Goal: Task Accomplishment & Management: Use online tool/utility

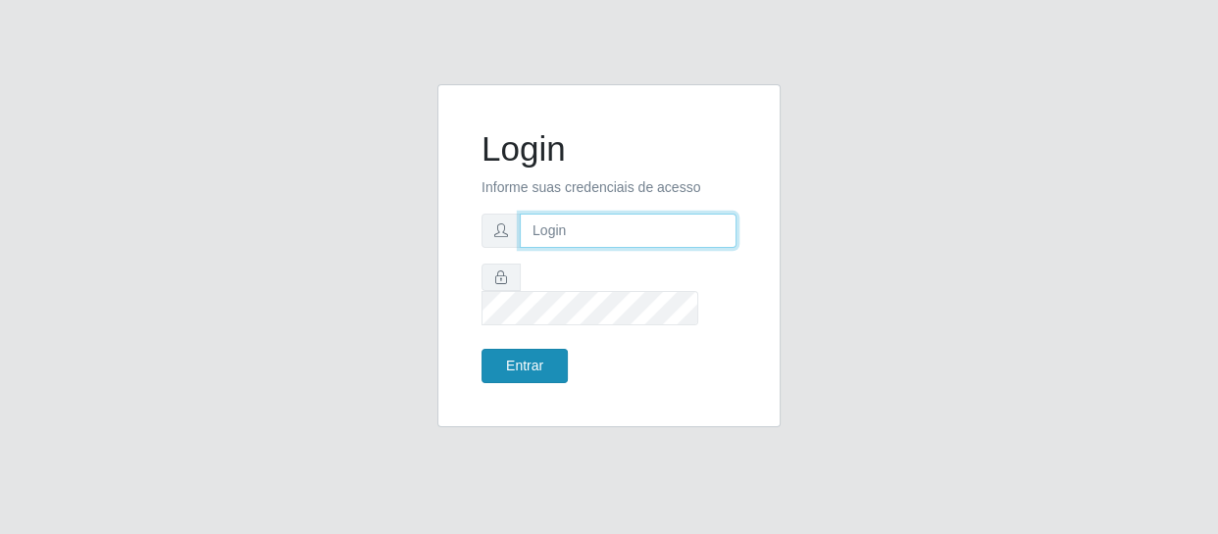
type input "[EMAIL_ADDRESS][DOMAIN_NAME]"
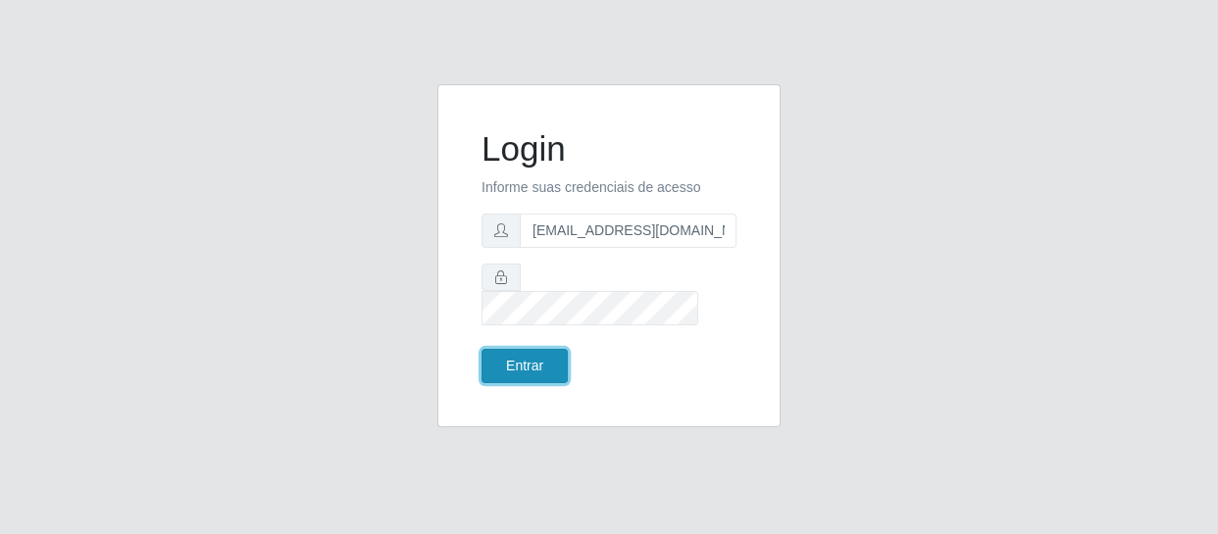
click at [539, 350] on button "Entrar" at bounding box center [524, 366] width 86 height 34
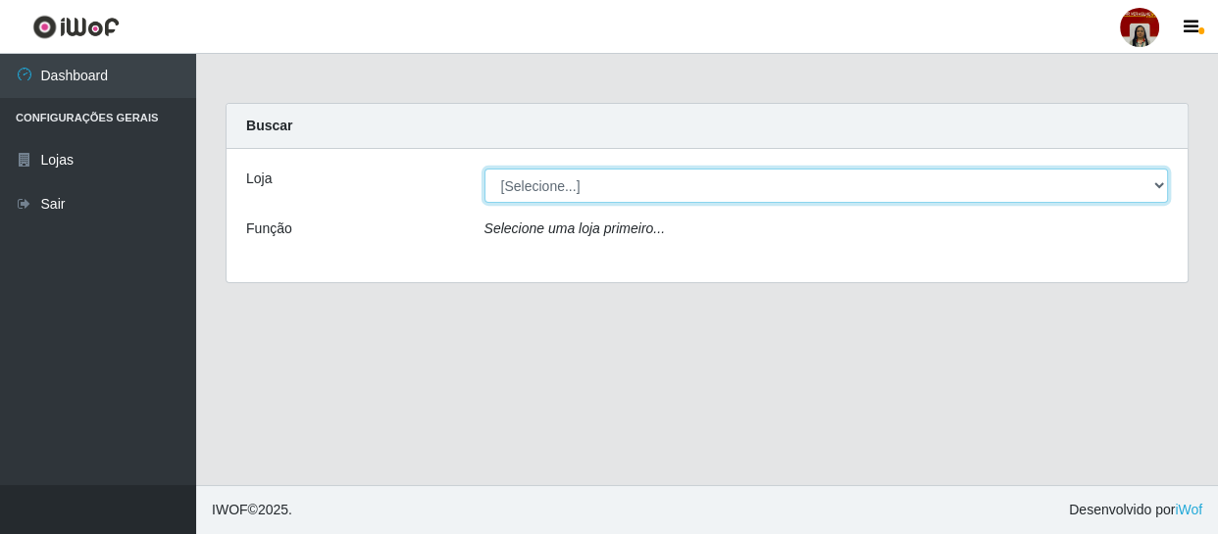
click at [870, 192] on select "[Selecione...] Mar Vermelho - Loja 04" at bounding box center [826, 186] width 684 height 34
select select "251"
click at [484, 169] on select "[Selecione...] Mar Vermelho - Loja 04" at bounding box center [826, 186] width 684 height 34
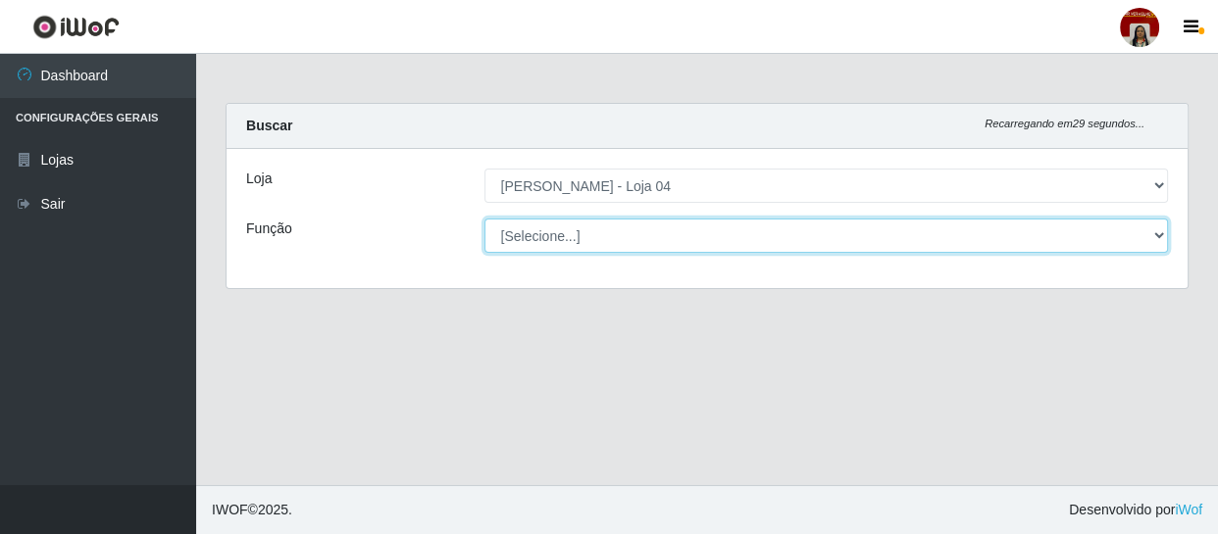
drag, startPoint x: 760, startPoint y: 233, endPoint x: 749, endPoint y: 237, distance: 11.5
click at [760, 233] on select "[Selecione...] ASG ASG + ASG ++ Auxiliar de Depósito Auxiliar de Depósito + Aux…" at bounding box center [826, 236] width 684 height 34
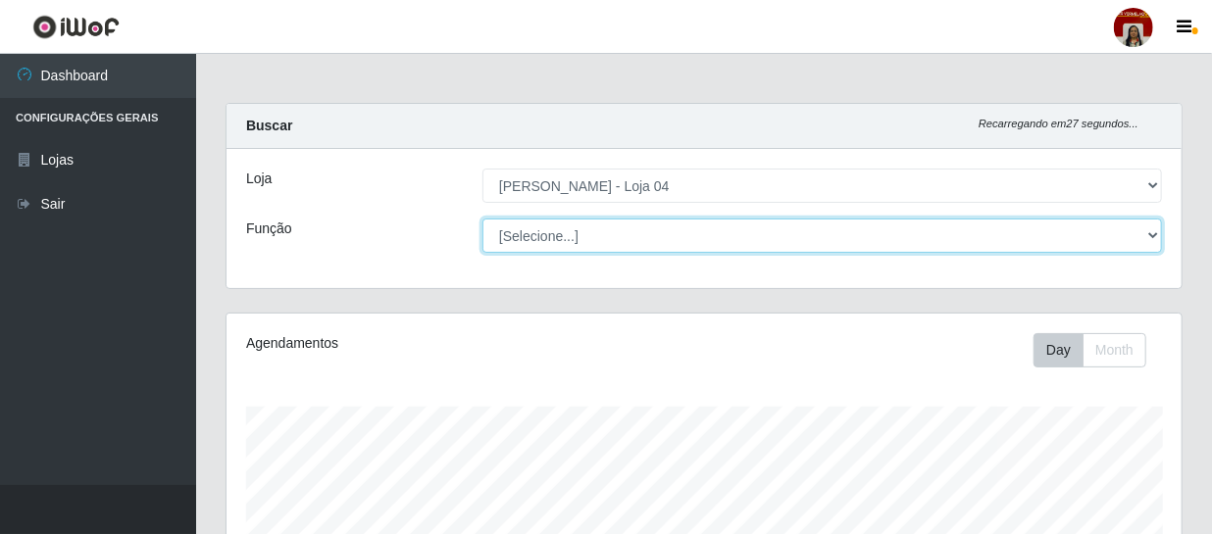
scroll to position [407, 955]
click at [482, 219] on select "[Selecione...] ASG ASG + ASG ++ Auxiliar de Depósito Auxiliar de Depósito + Aux…" at bounding box center [822, 236] width 680 height 34
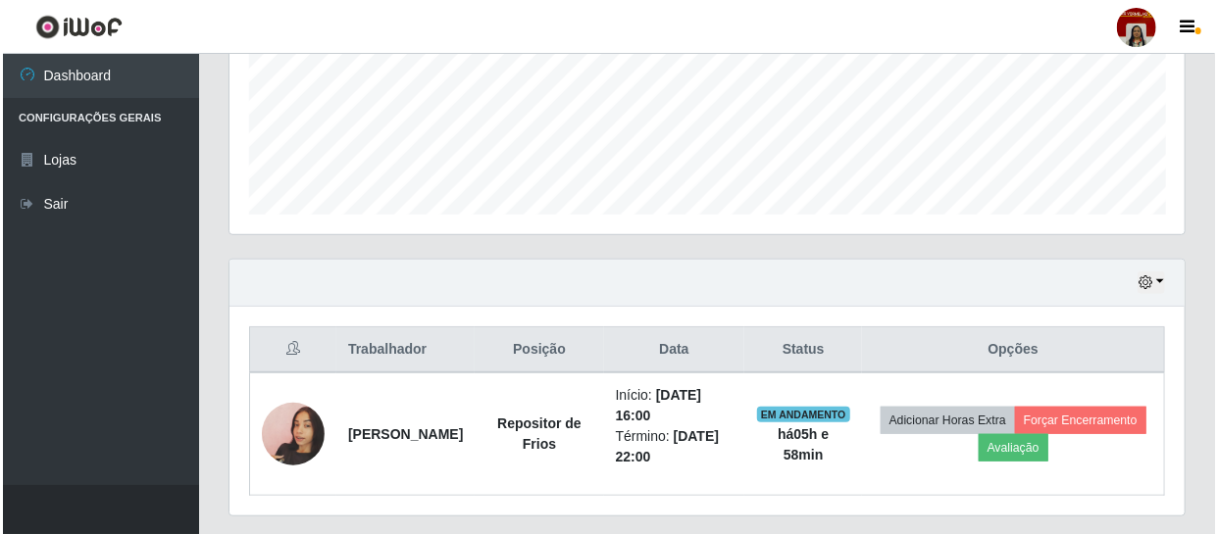
scroll to position [539, 0]
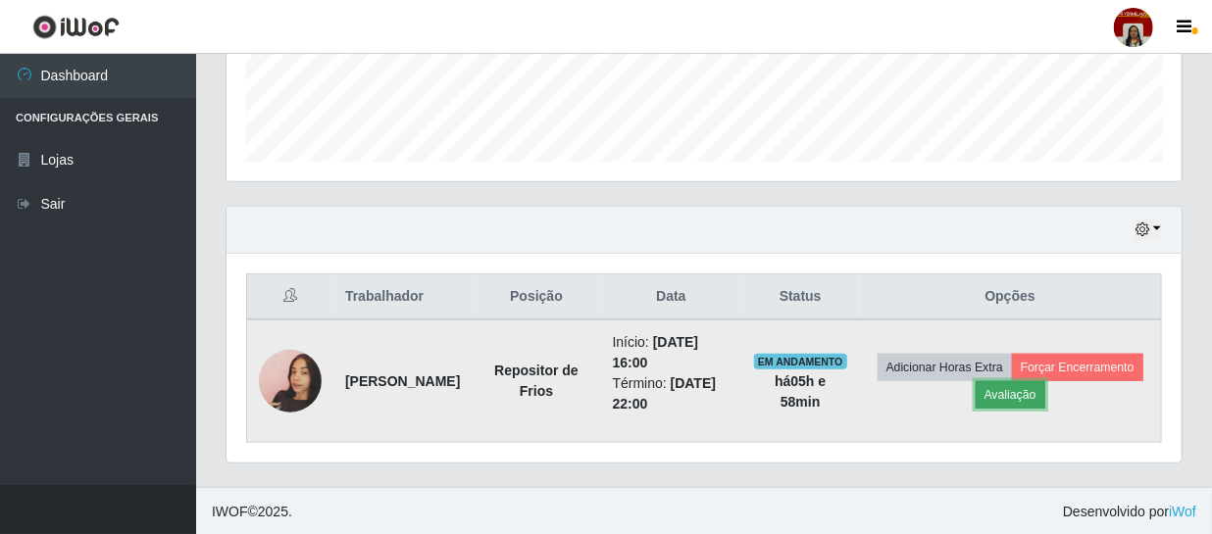
click at [1045, 401] on button "Avaliação" at bounding box center [1011, 394] width 70 height 27
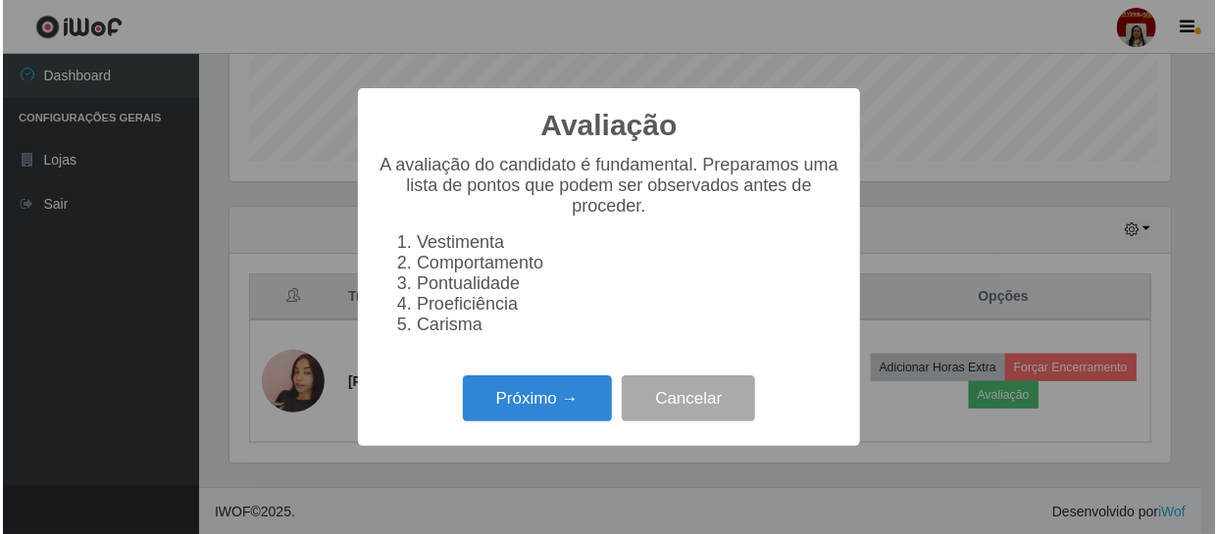
scroll to position [407, 946]
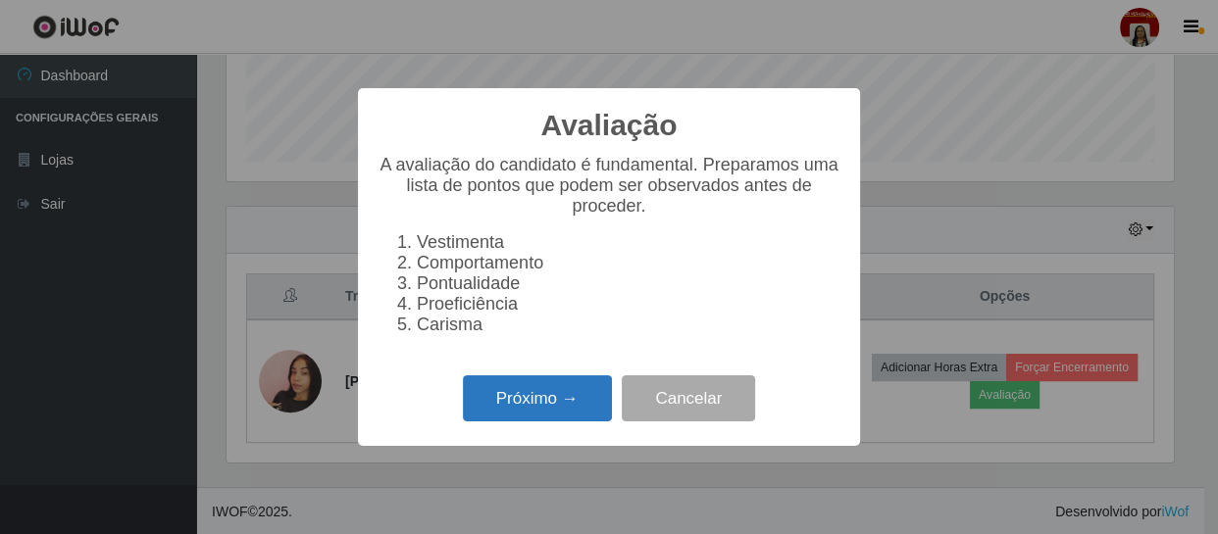
click at [582, 404] on button "Próximo →" at bounding box center [537, 399] width 149 height 46
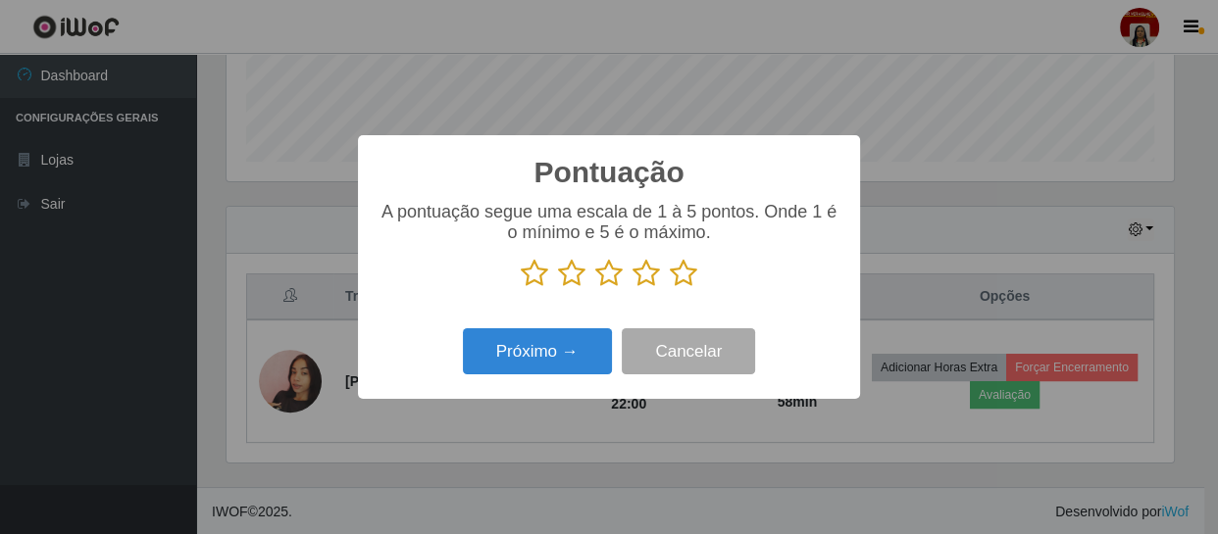
scroll to position [980194, 979653]
click at [688, 266] on icon at bounding box center [683, 273] width 27 height 29
click at [670, 288] on input "radio" at bounding box center [670, 288] width 0 height 0
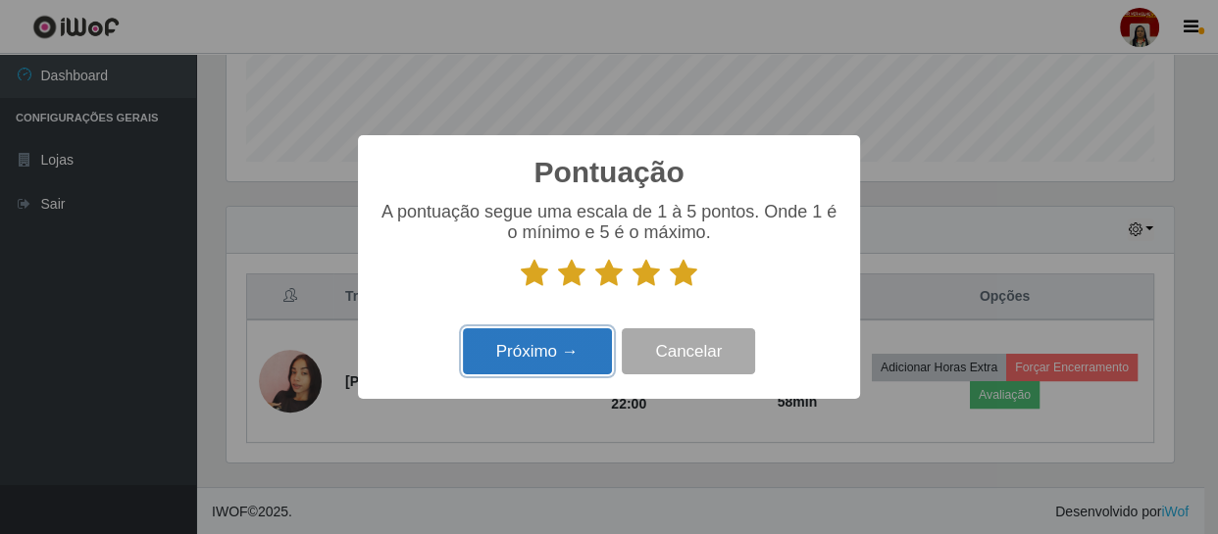
click at [559, 361] on button "Próximo →" at bounding box center [537, 352] width 149 height 46
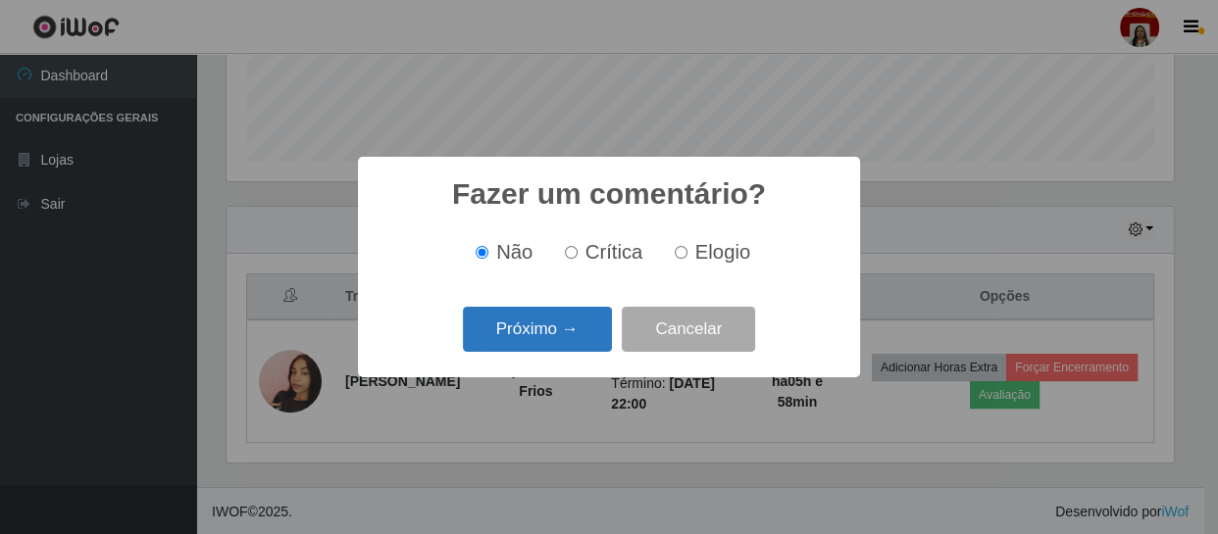
click at [553, 328] on button "Próximo →" at bounding box center [537, 330] width 149 height 46
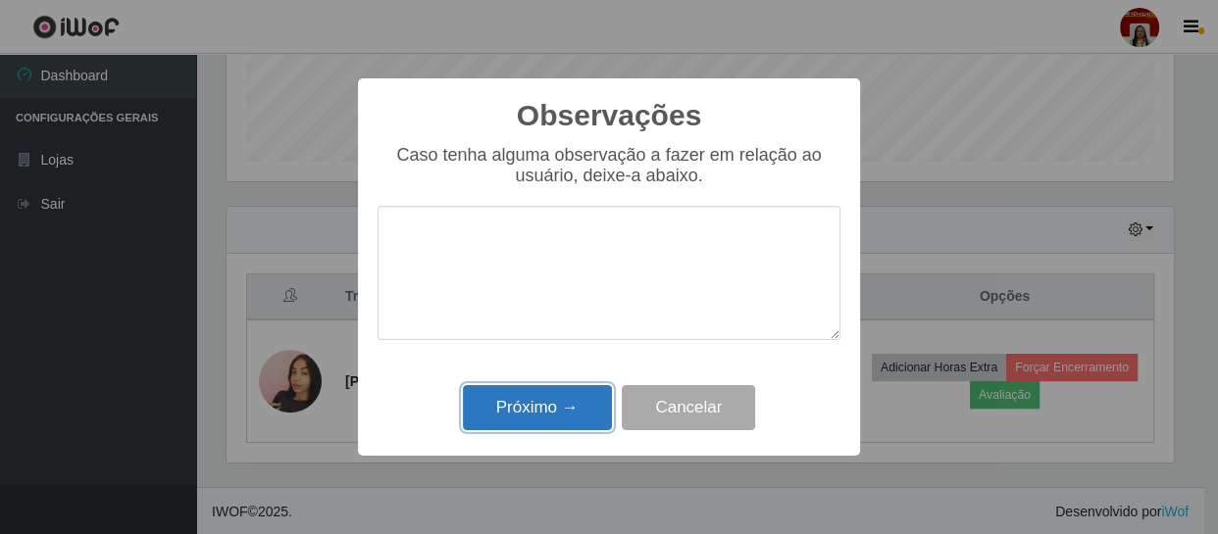
click at [576, 417] on button "Próximo →" at bounding box center [537, 408] width 149 height 46
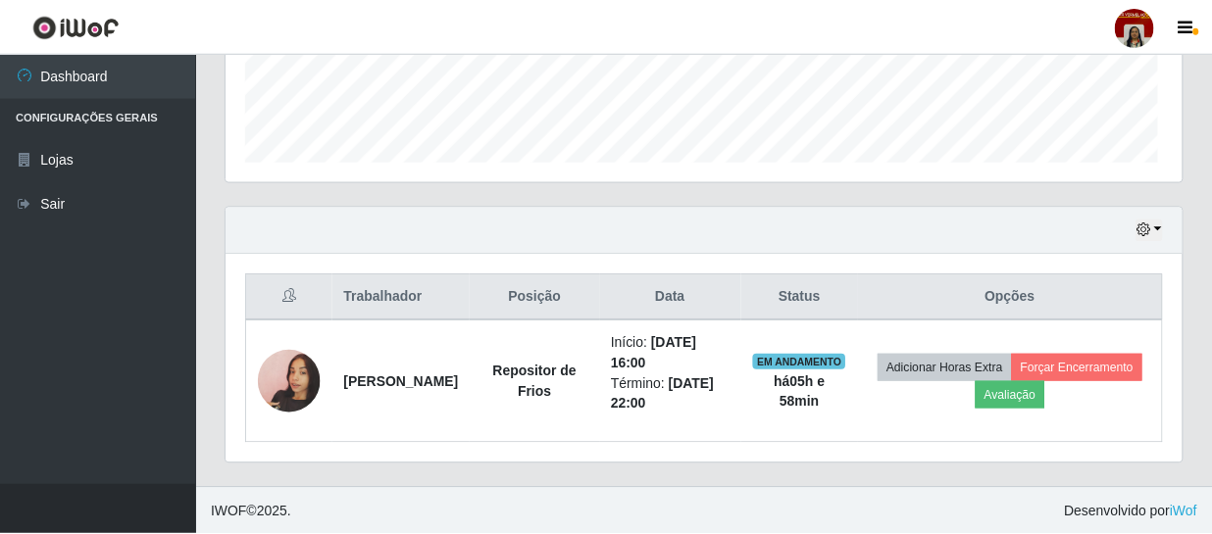
scroll to position [407, 955]
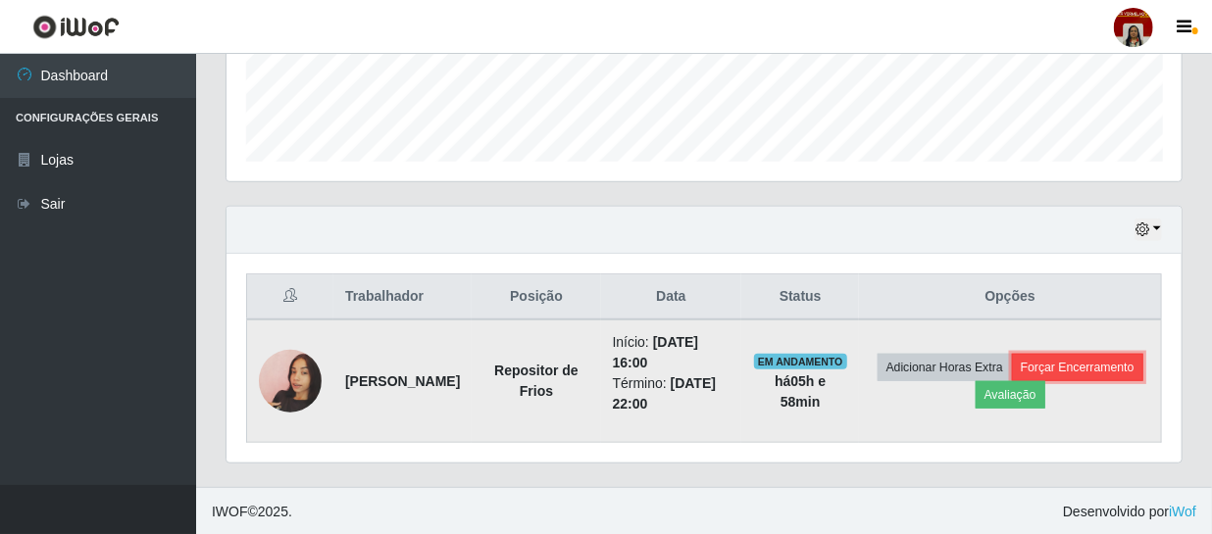
click at [1012, 381] on button "Forçar Encerramento" at bounding box center [1077, 367] width 131 height 27
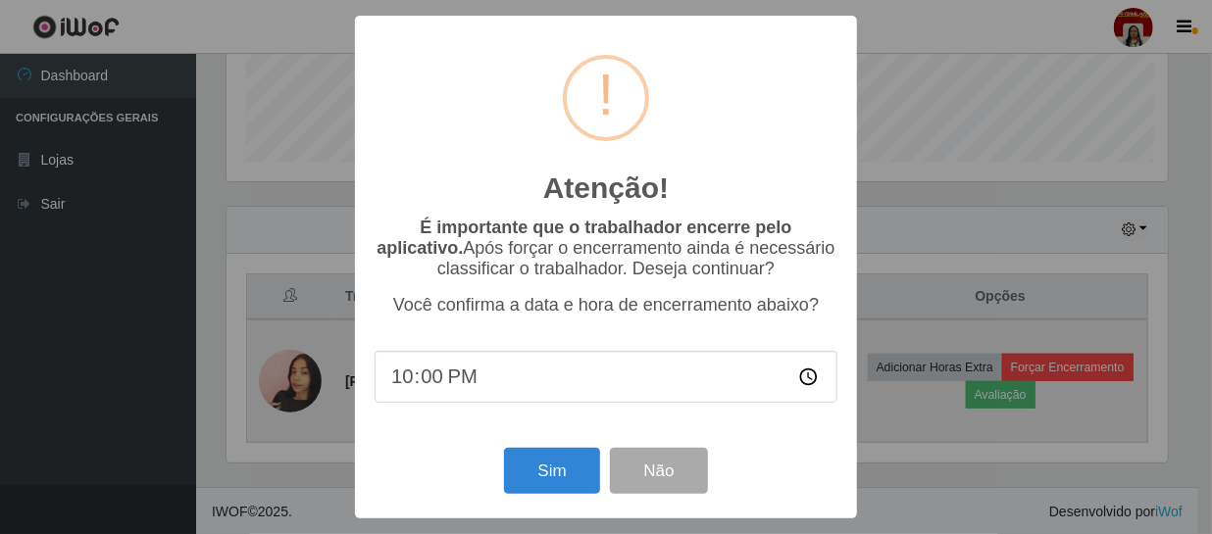
scroll to position [407, 946]
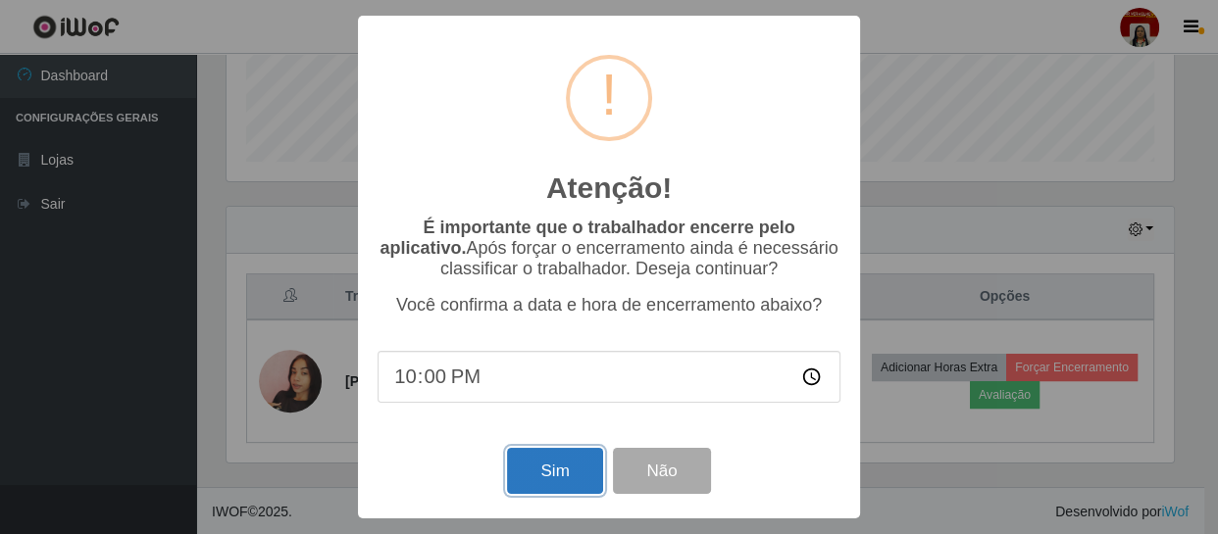
click at [538, 481] on button "Sim" at bounding box center [554, 471] width 95 height 46
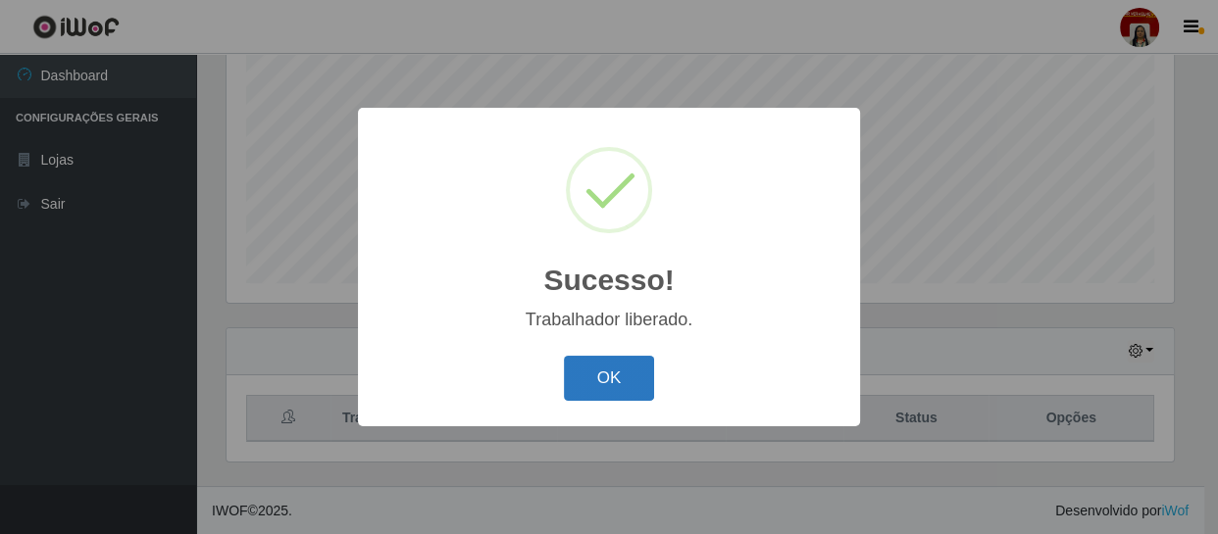
click at [637, 383] on button "OK" at bounding box center [609, 379] width 91 height 46
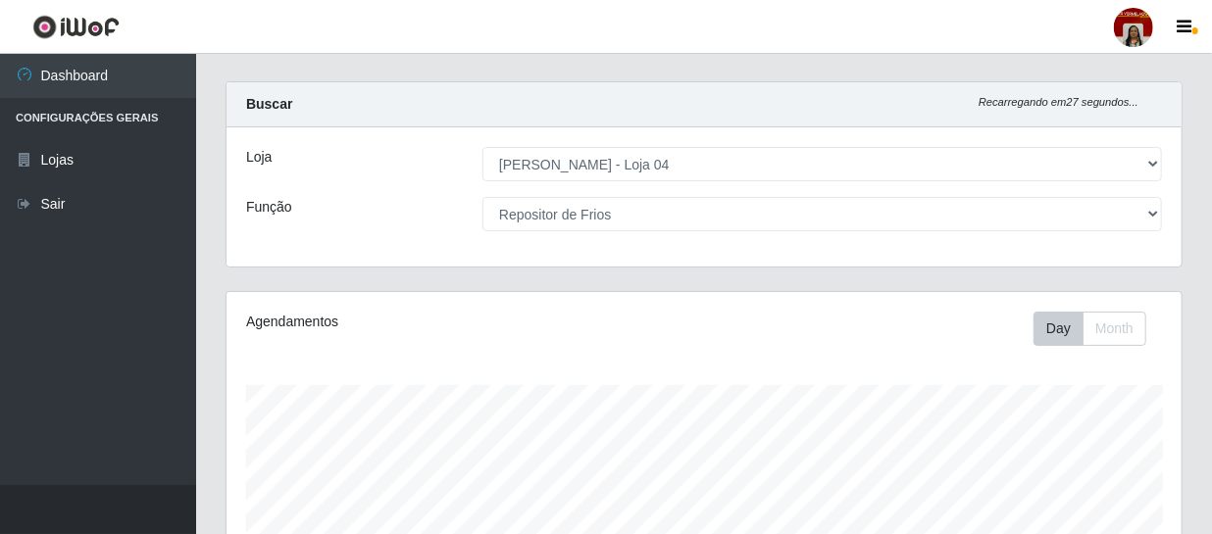
scroll to position [0, 0]
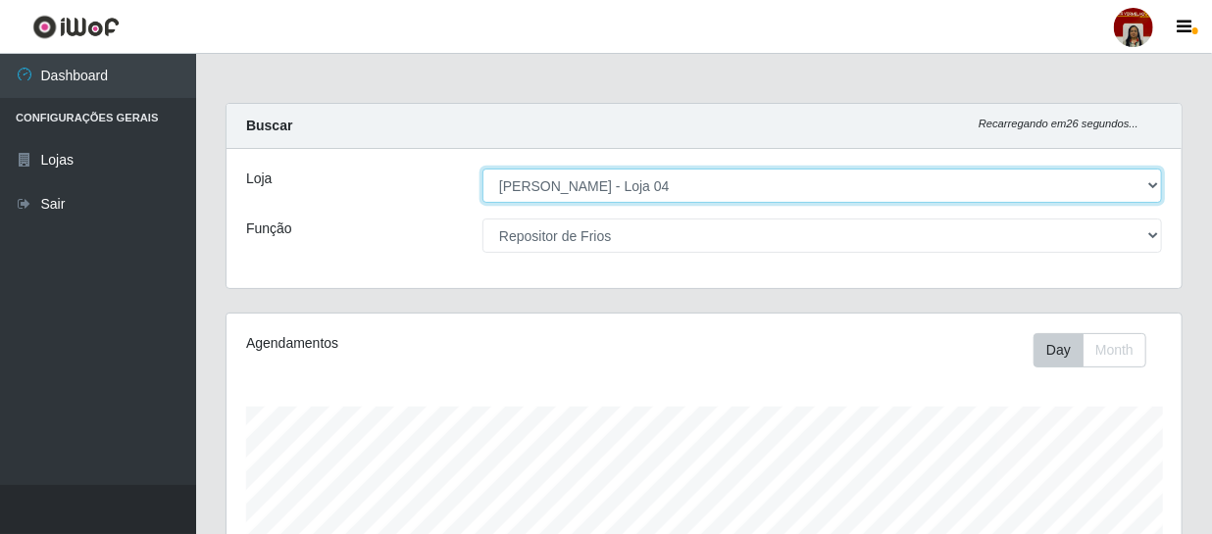
click at [657, 193] on select "[Selecione...] Mar Vermelho - Loja 04" at bounding box center [822, 186] width 680 height 34
click at [482, 169] on select "[Selecione...] Mar Vermelho - Loja 04" at bounding box center [822, 186] width 680 height 34
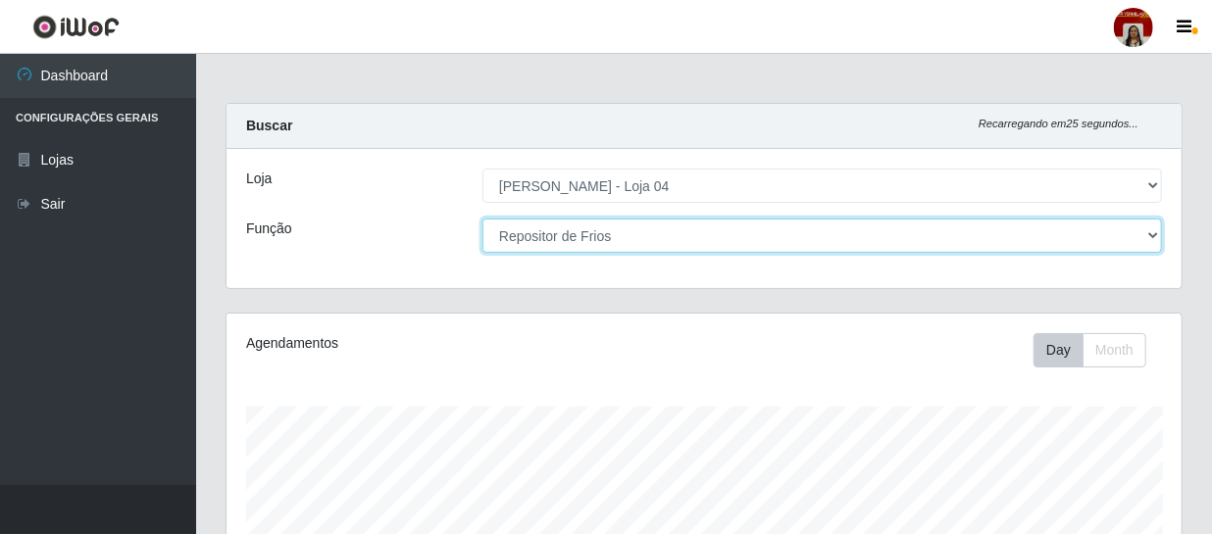
click at [642, 228] on select "[Selecione...] ASG ASG + ASG ++ Auxiliar de Depósito Auxiliar de Depósito + Aux…" at bounding box center [822, 236] width 680 height 34
click at [647, 236] on select "[Selecione...] ASG ASG + ASG ++ Auxiliar de Depósito Auxiliar de Depósito + Aux…" at bounding box center [822, 236] width 680 height 34
click at [632, 244] on select "[Selecione...] ASG ASG + ASG ++ Auxiliar de Depósito Auxiliar de Depósito + Aux…" at bounding box center [822, 236] width 680 height 34
select select "22"
click at [482, 219] on select "[Selecione...] ASG ASG + ASG ++ Auxiliar de Depósito Auxiliar de Depósito + Aux…" at bounding box center [822, 236] width 680 height 34
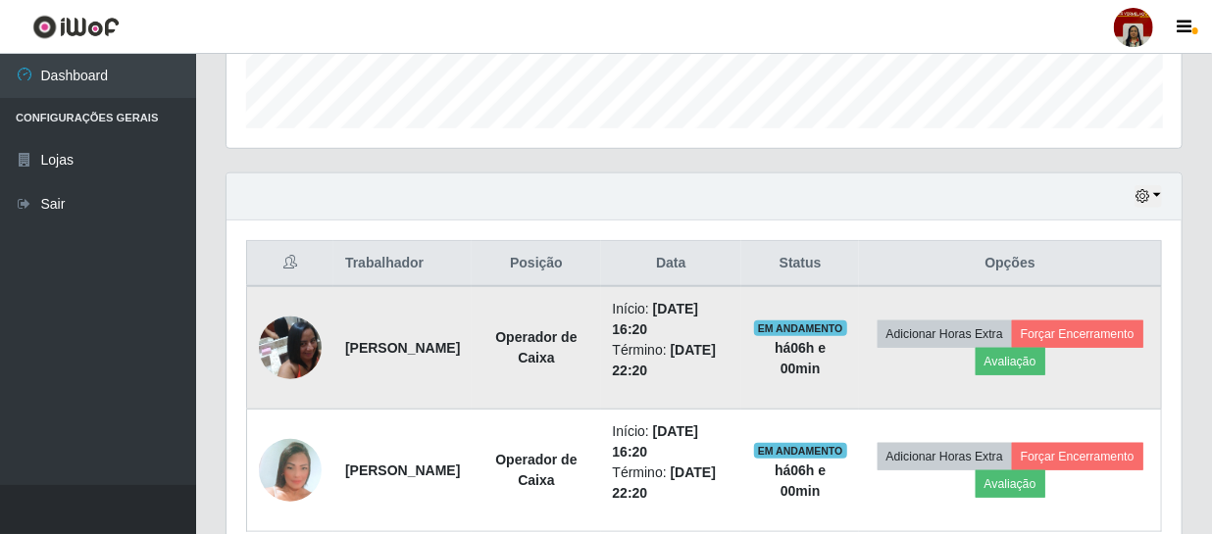
scroll to position [662, 0]
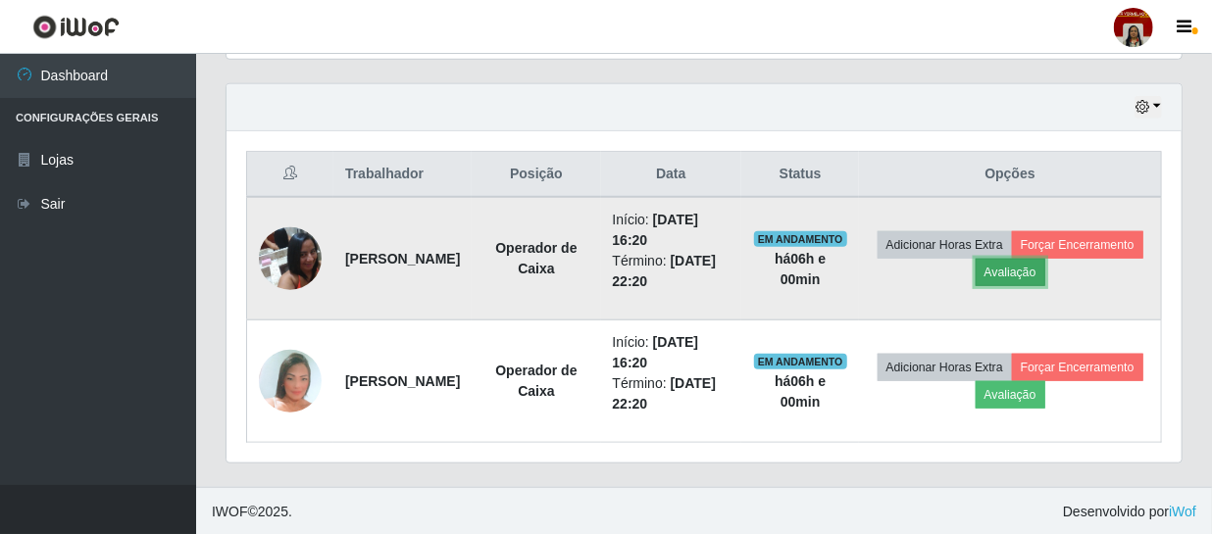
click at [1045, 266] on button "Avaliação" at bounding box center [1011, 272] width 70 height 27
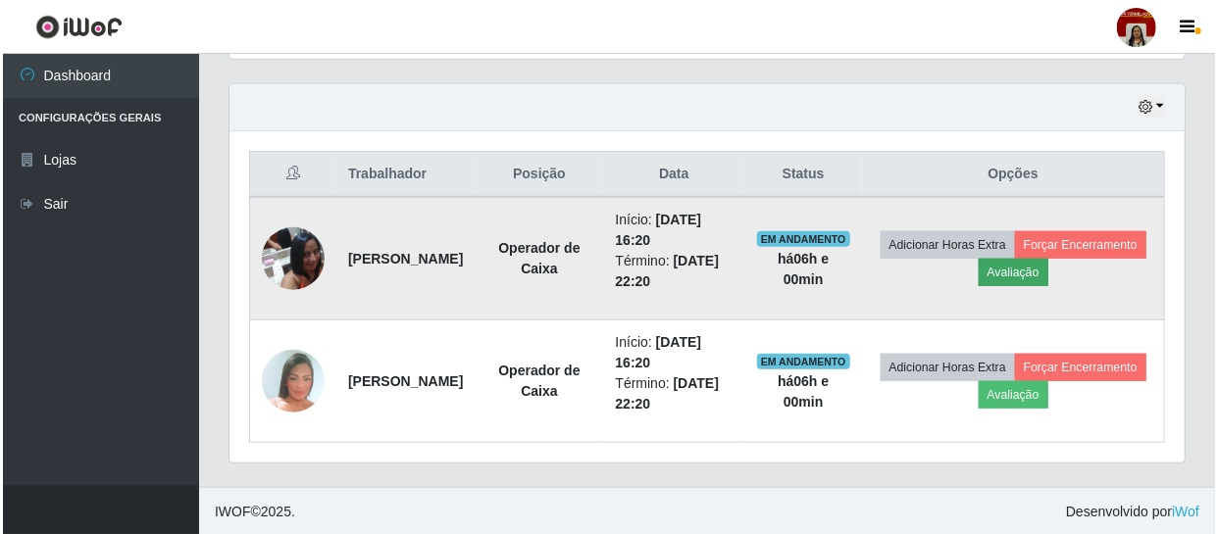
scroll to position [407, 946]
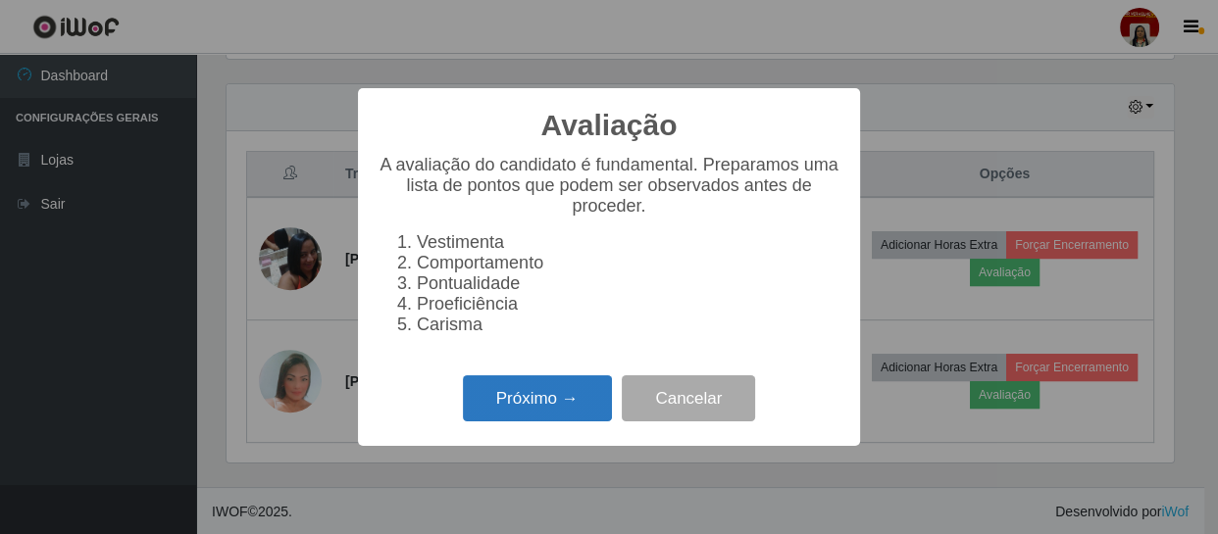
click at [542, 422] on button "Próximo →" at bounding box center [537, 399] width 149 height 46
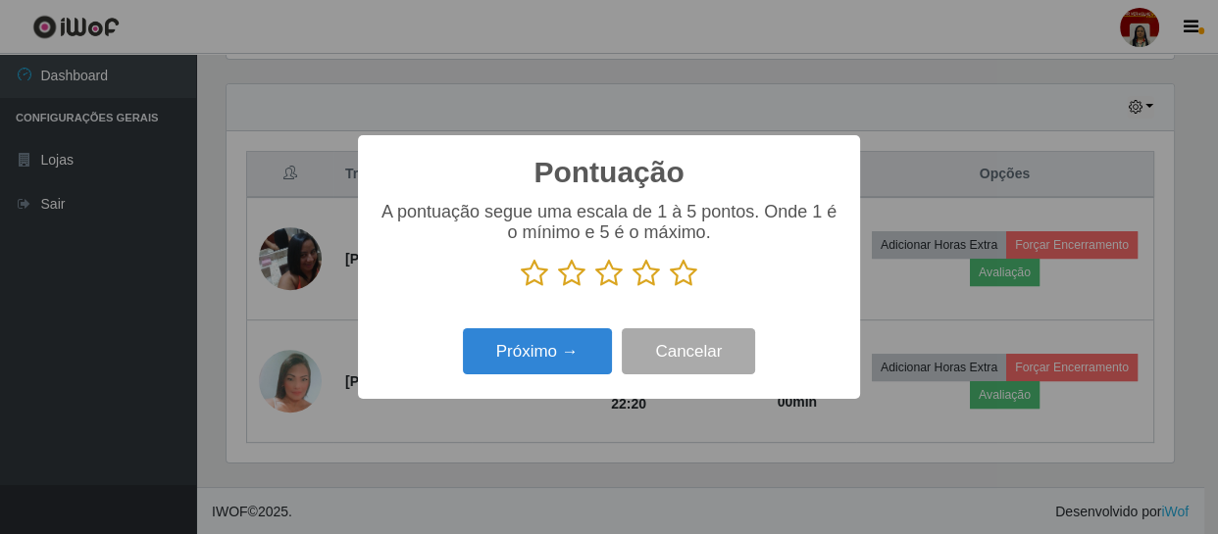
scroll to position [980194, 979653]
click at [682, 275] on icon at bounding box center [683, 273] width 27 height 29
click at [670, 288] on input "radio" at bounding box center [670, 288] width 0 height 0
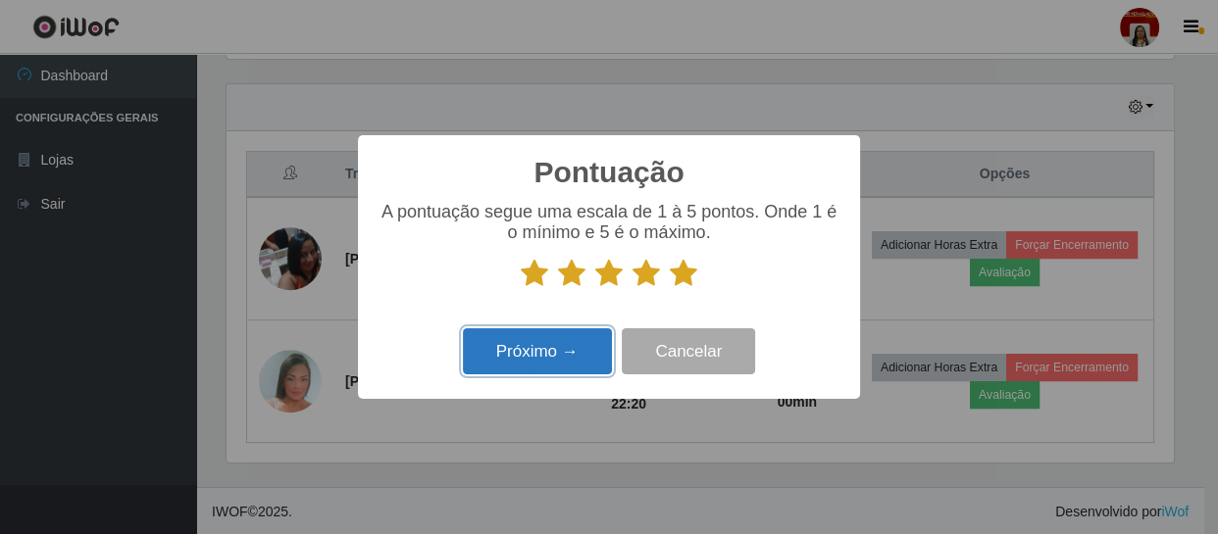
click at [539, 343] on button "Próximo →" at bounding box center [537, 352] width 149 height 46
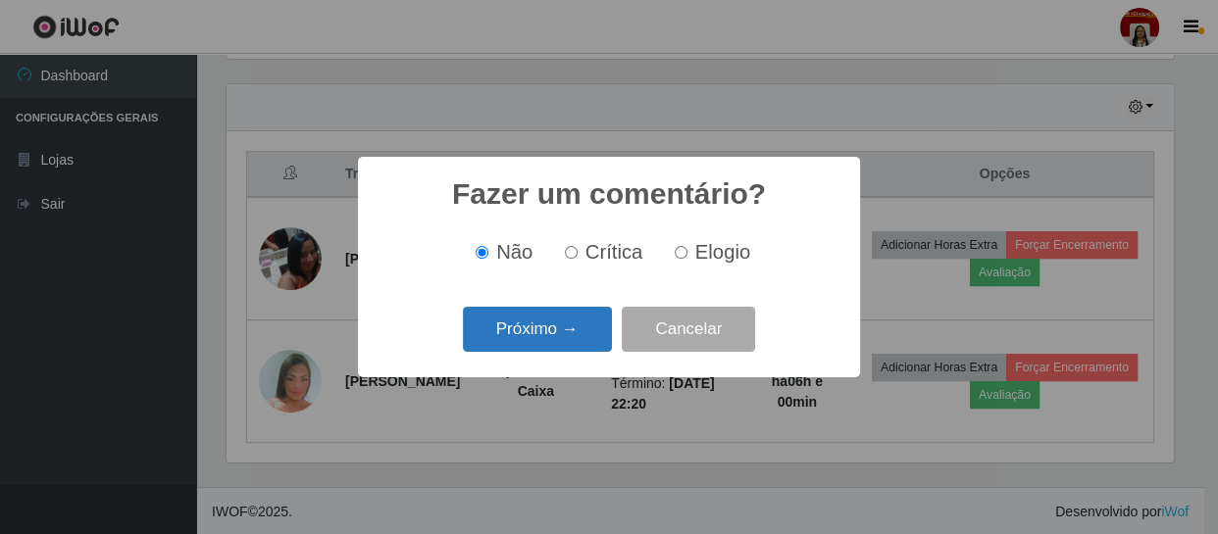
click at [548, 323] on button "Próximo →" at bounding box center [537, 330] width 149 height 46
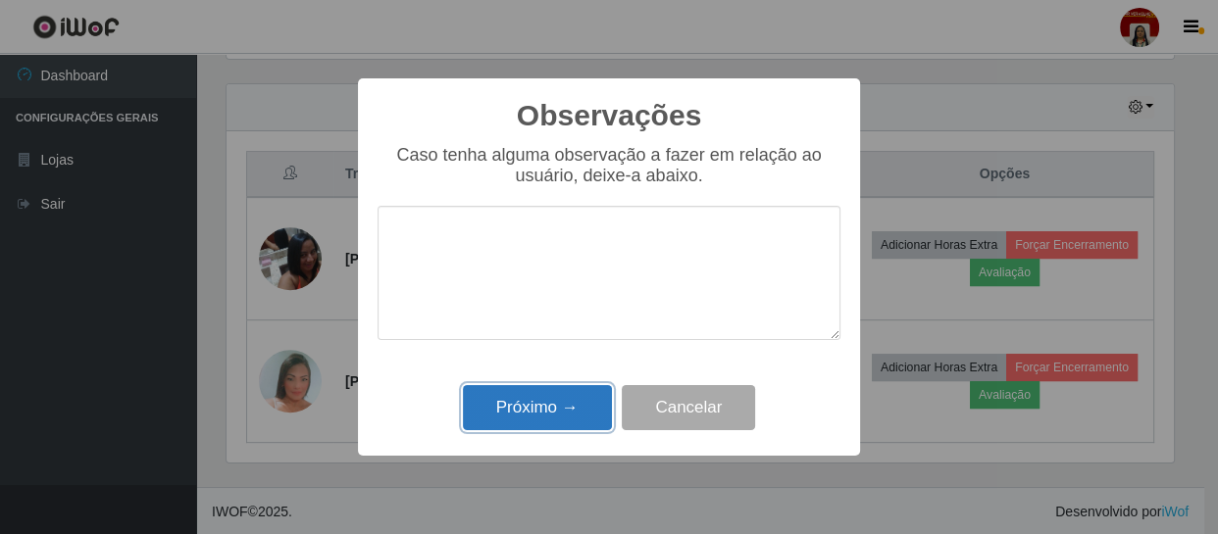
click at [539, 411] on button "Próximo →" at bounding box center [537, 408] width 149 height 46
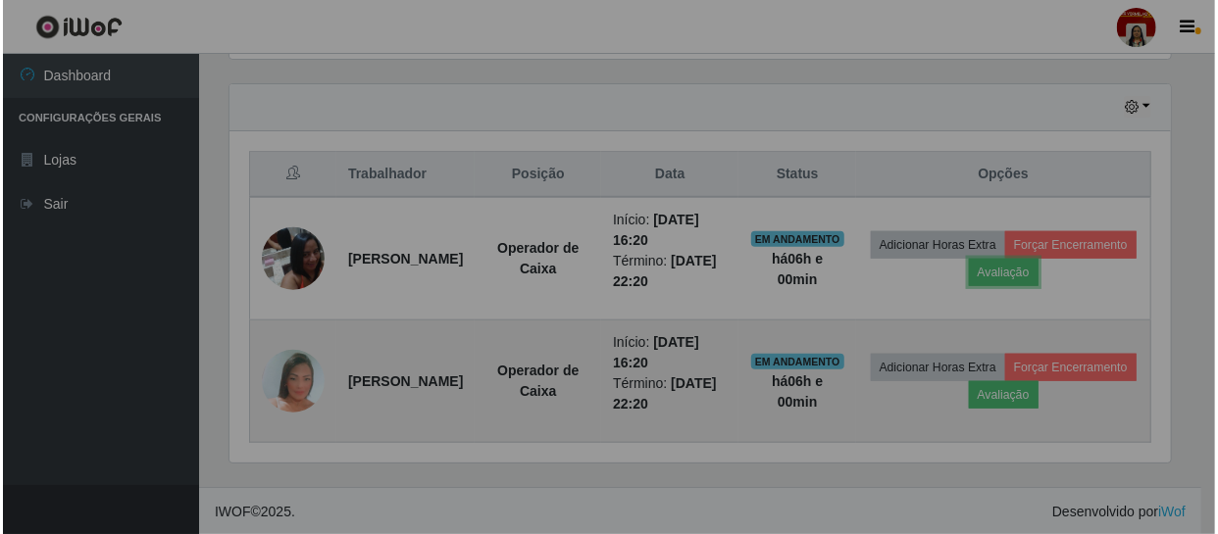
scroll to position [407, 955]
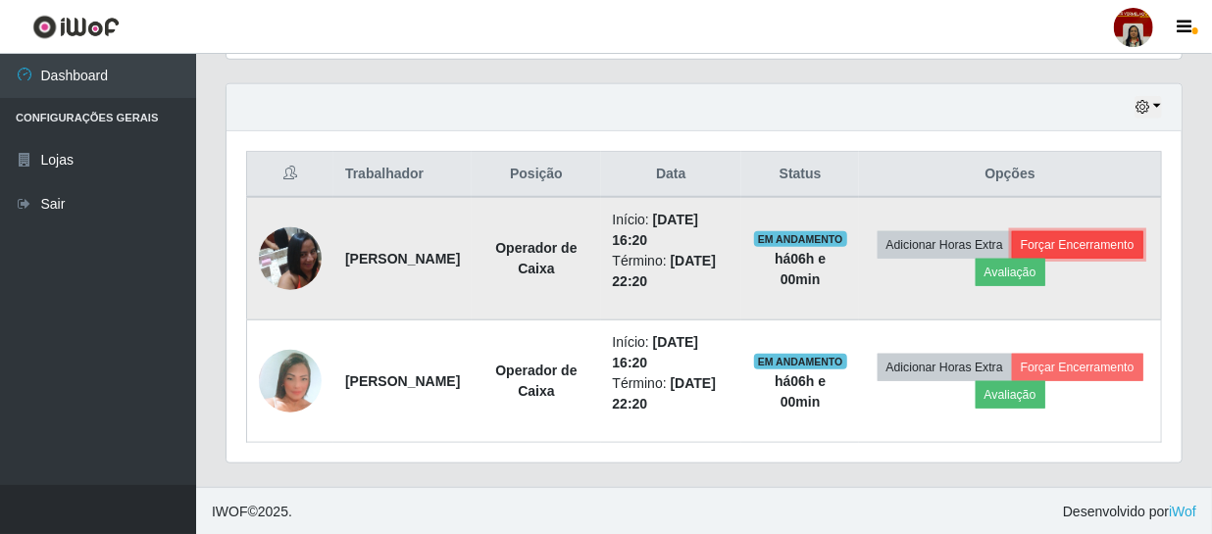
click at [1012, 259] on button "Forçar Encerramento" at bounding box center [1077, 244] width 131 height 27
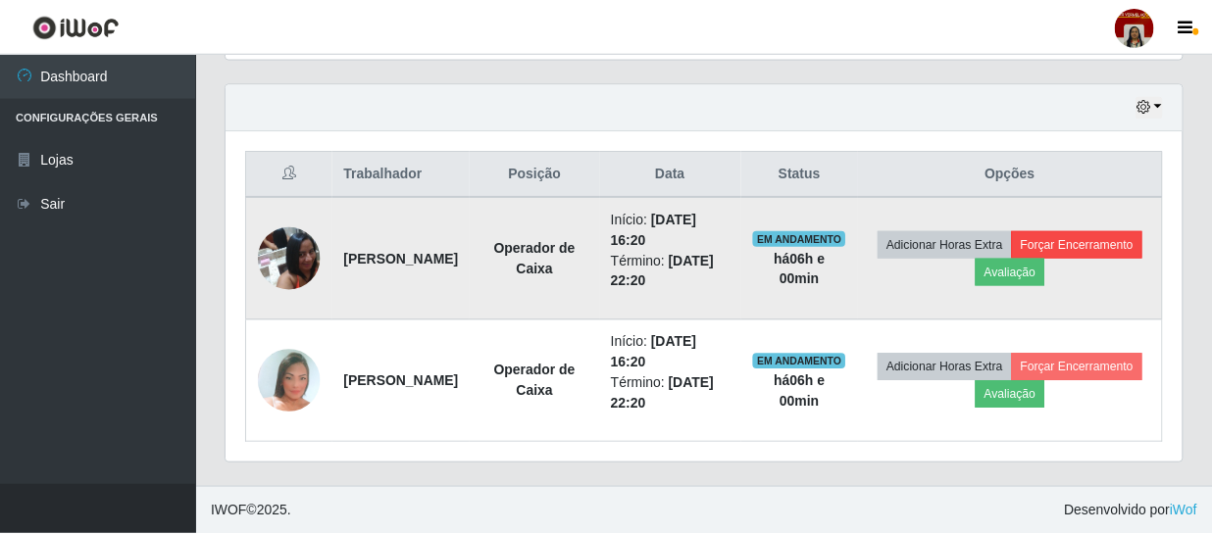
scroll to position [407, 946]
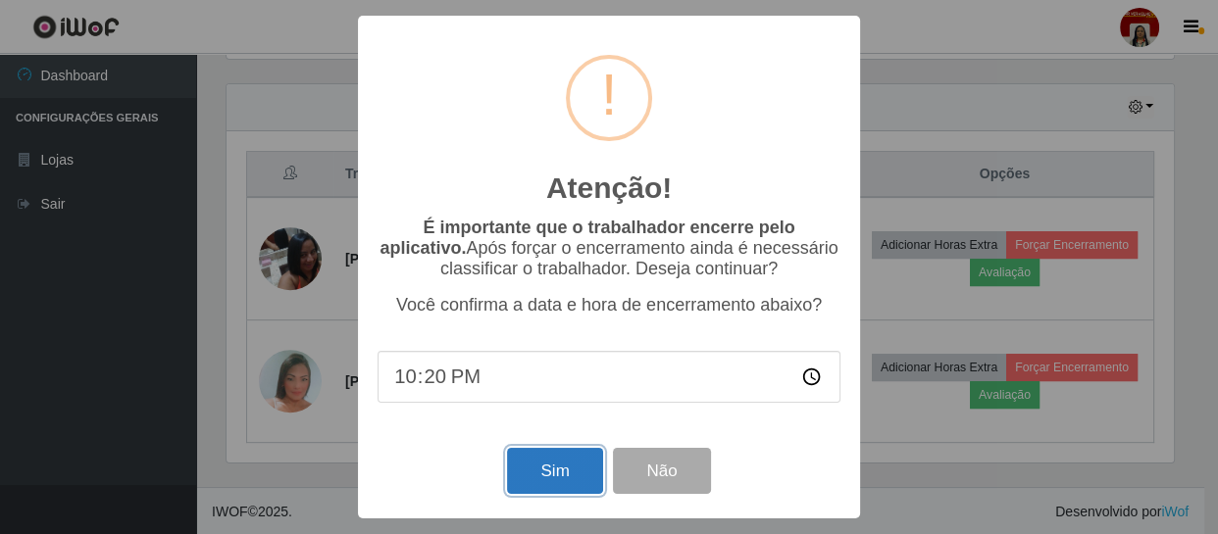
click at [550, 470] on button "Sim" at bounding box center [554, 471] width 95 height 46
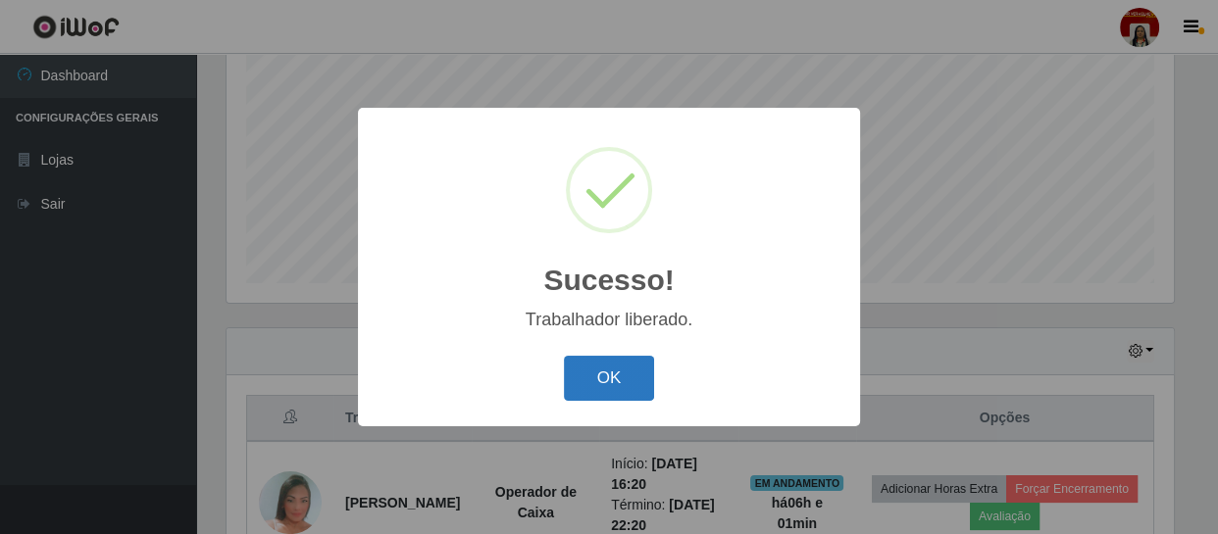
click at [620, 371] on button "OK" at bounding box center [609, 379] width 91 height 46
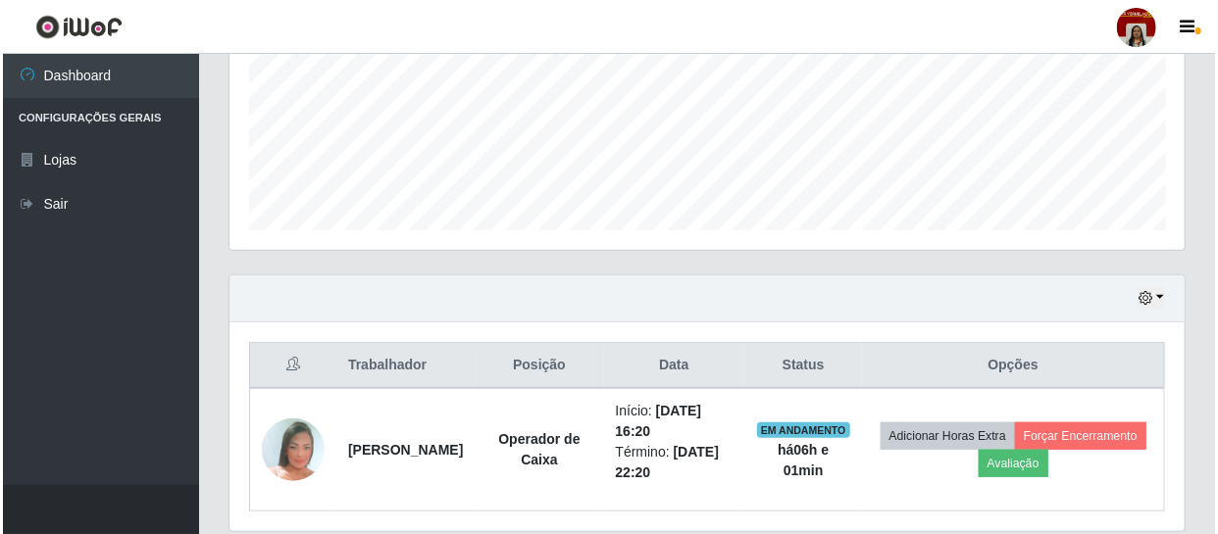
scroll to position [539, 0]
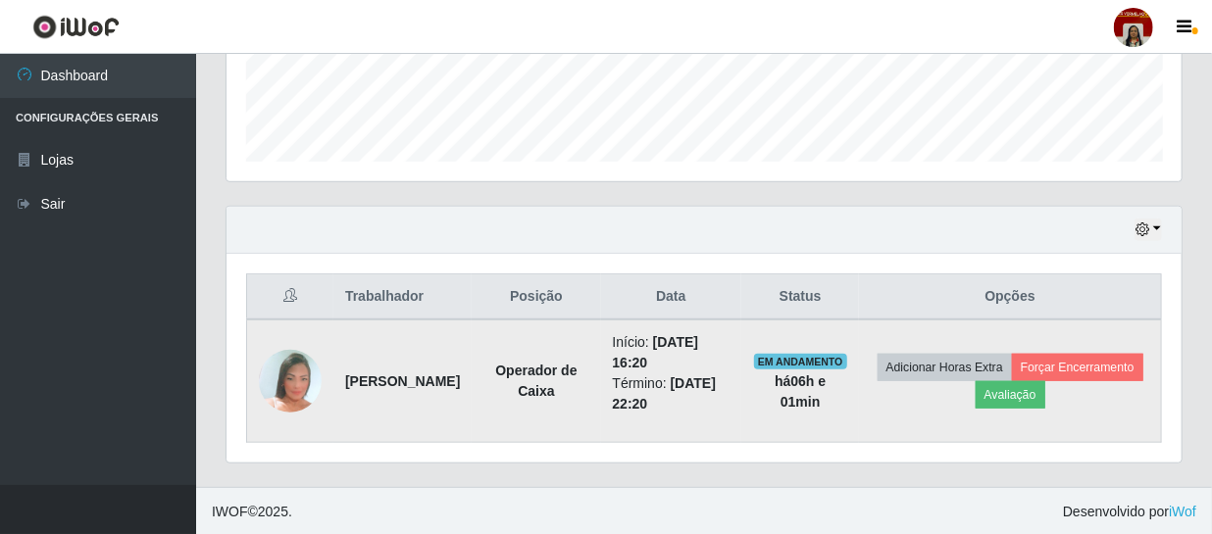
click at [298, 391] on img at bounding box center [290, 380] width 63 height 91
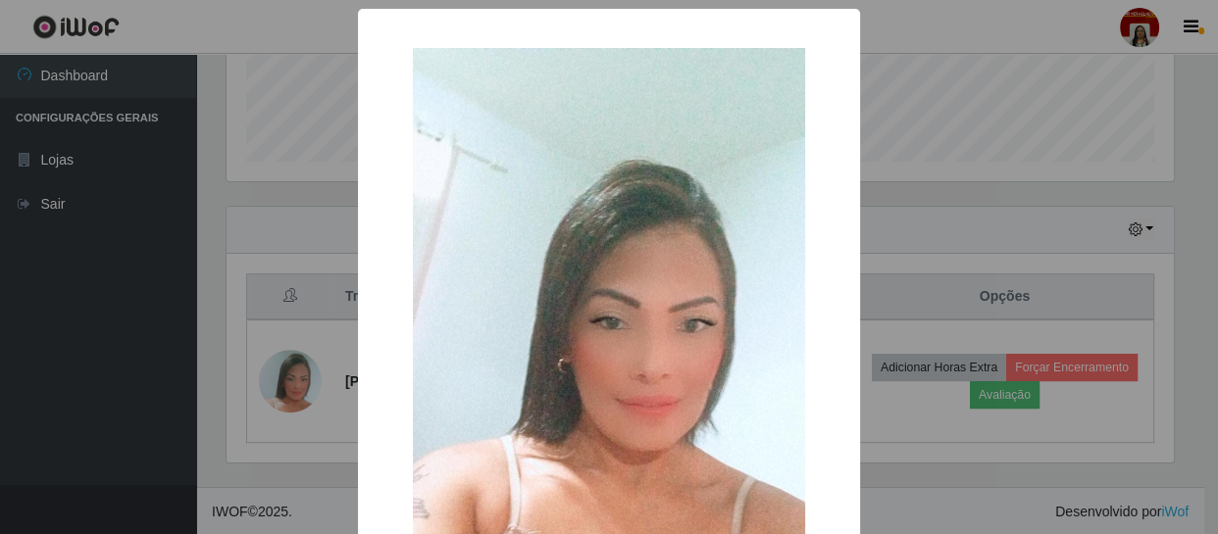
drag, startPoint x: 170, startPoint y: 390, endPoint x: 507, endPoint y: 392, distance: 337.3
click at [425, 392] on div "× OK Cancel" at bounding box center [609, 267] width 1218 height 534
drag, startPoint x: 960, startPoint y: 384, endPoint x: 950, endPoint y: 404, distance: 21.9
click at [957, 397] on div "× OK Cancel" at bounding box center [609, 267] width 1218 height 534
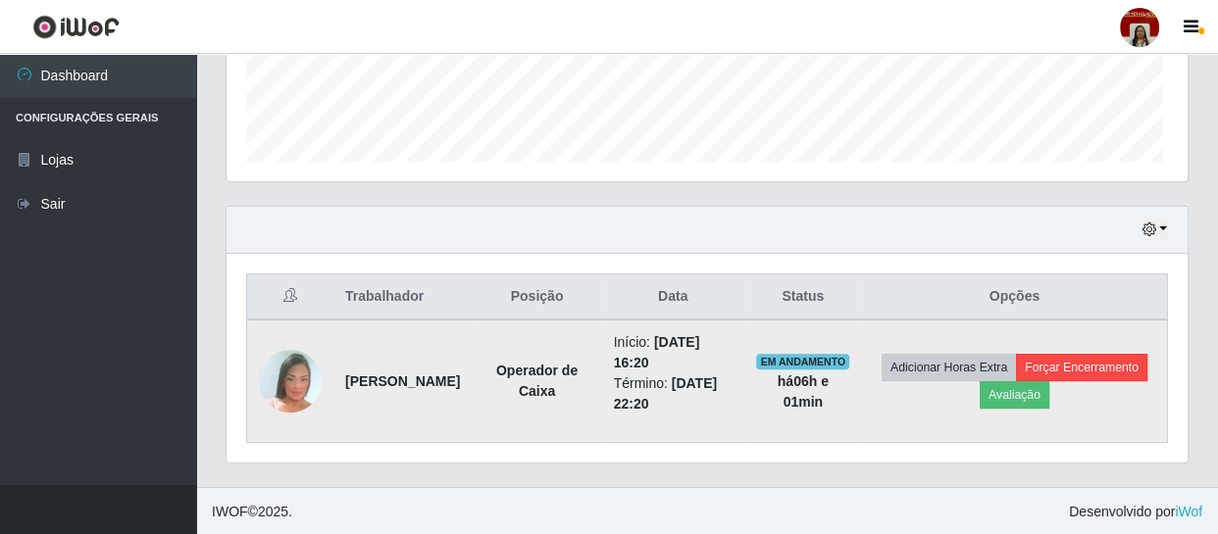
scroll to position [407, 955]
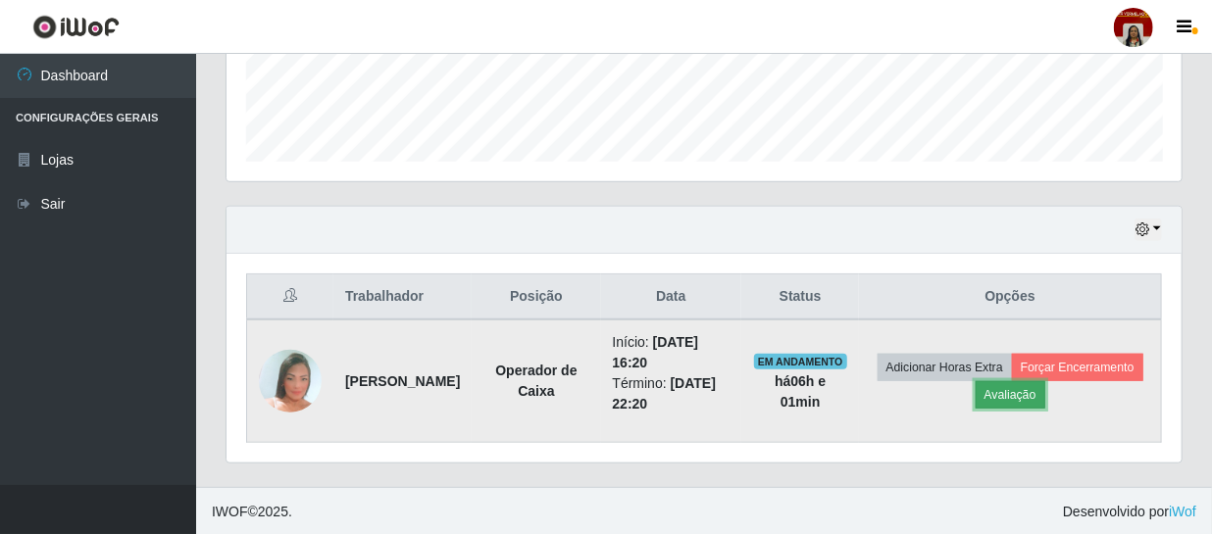
click at [1045, 393] on button "Avaliação" at bounding box center [1011, 394] width 70 height 27
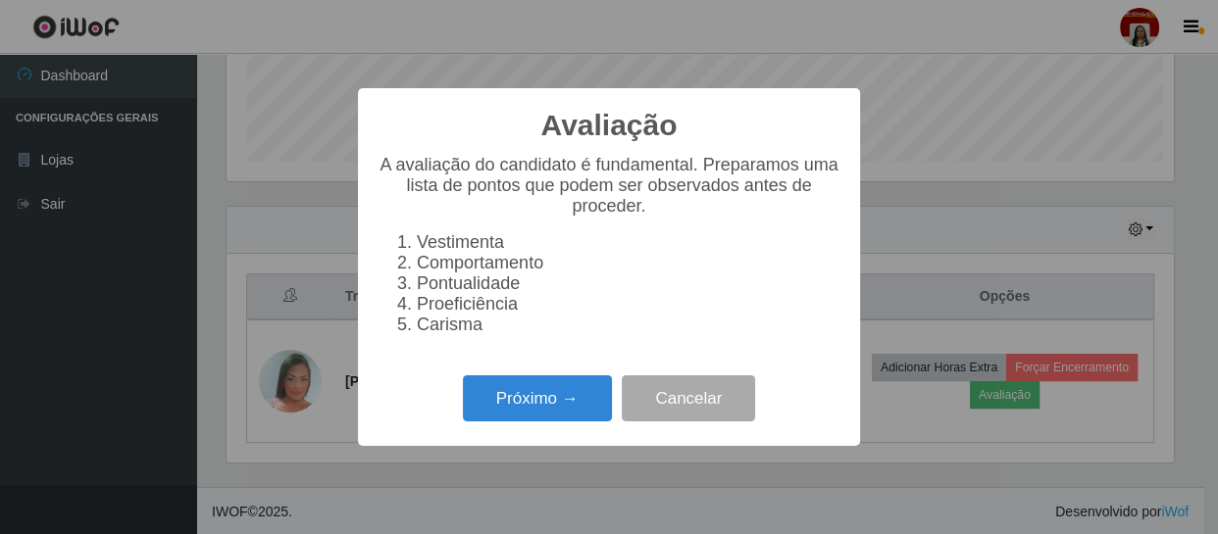
scroll to position [407, 946]
click at [504, 412] on button "Próximo →" at bounding box center [537, 399] width 149 height 46
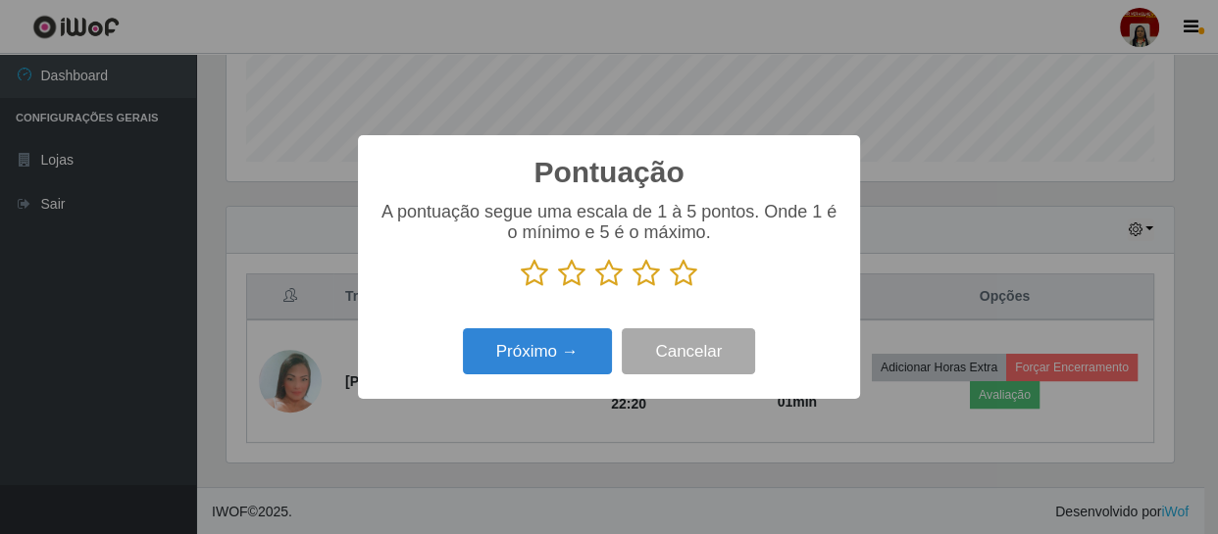
click at [694, 268] on icon at bounding box center [683, 273] width 27 height 29
click at [670, 288] on input "radio" at bounding box center [670, 288] width 0 height 0
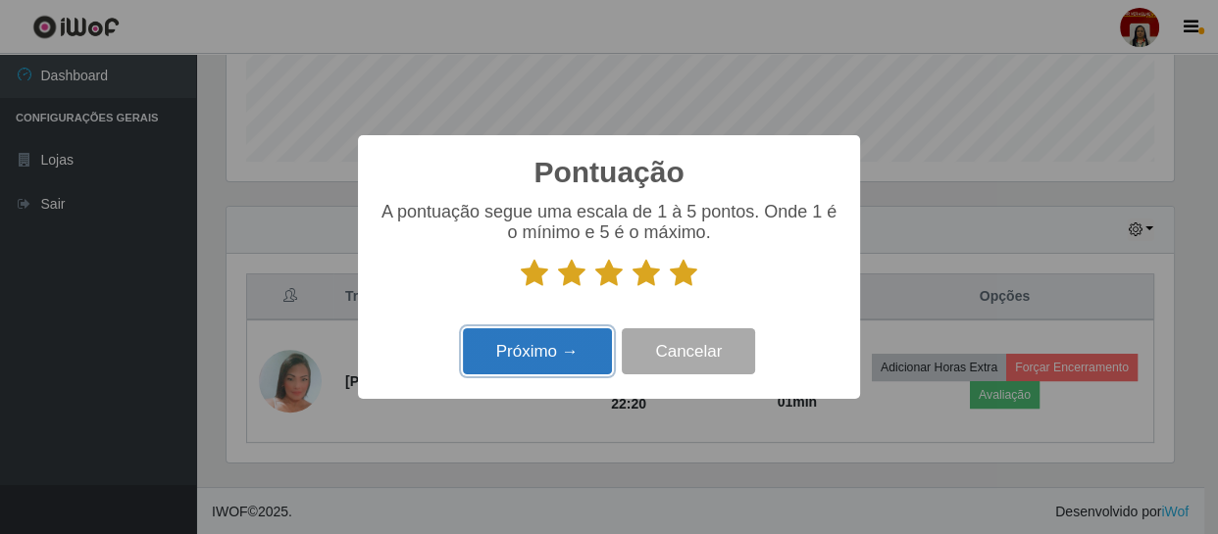
click at [515, 356] on button "Próximo →" at bounding box center [537, 352] width 149 height 46
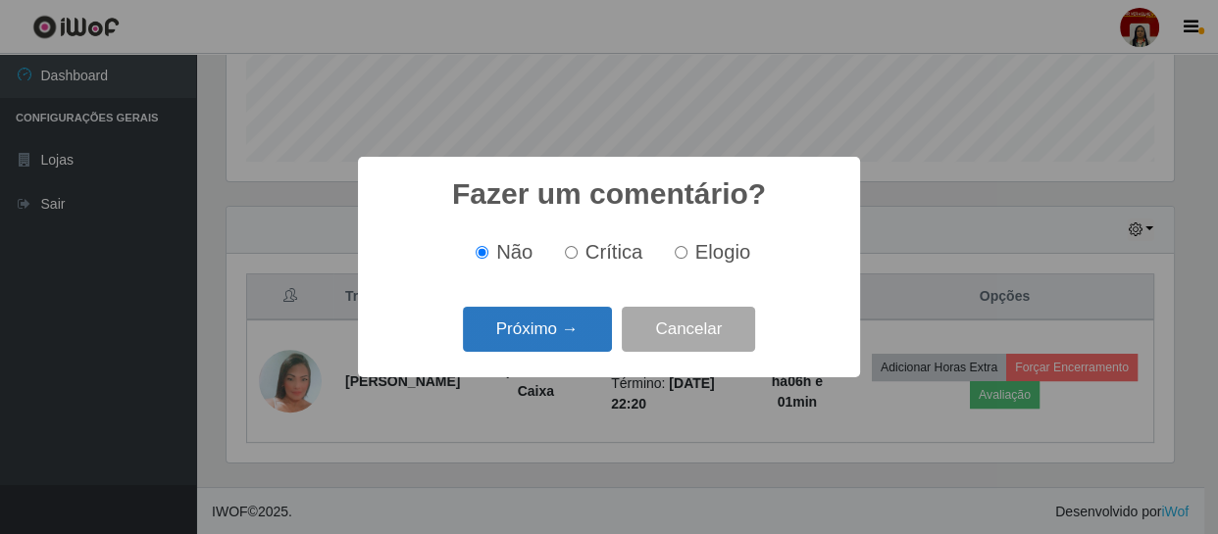
click at [563, 329] on button "Próximo →" at bounding box center [537, 330] width 149 height 46
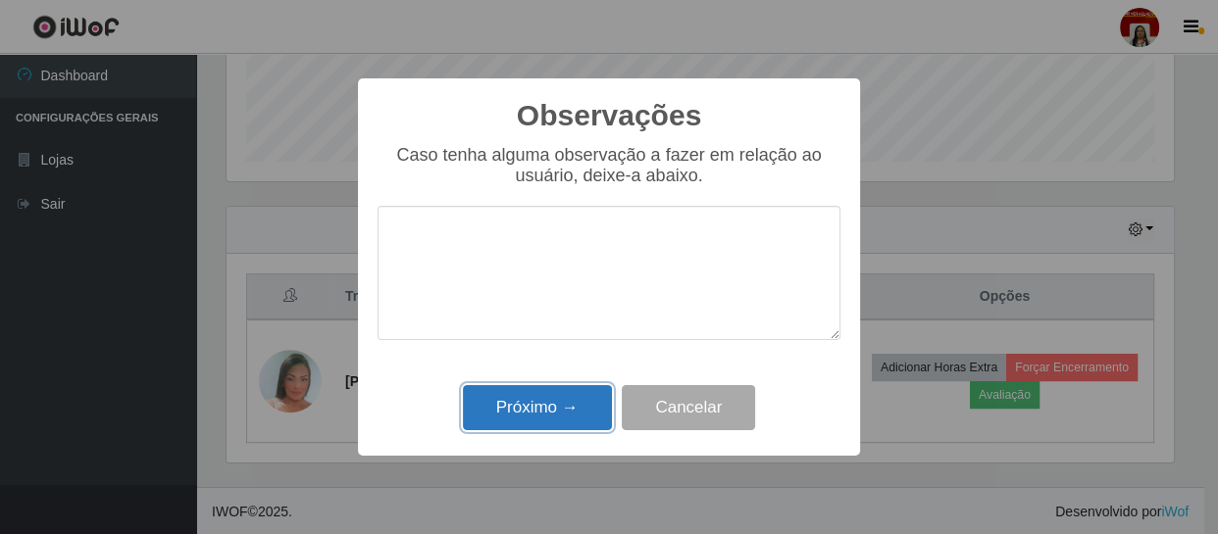
click at [563, 406] on button "Próximo →" at bounding box center [537, 408] width 149 height 46
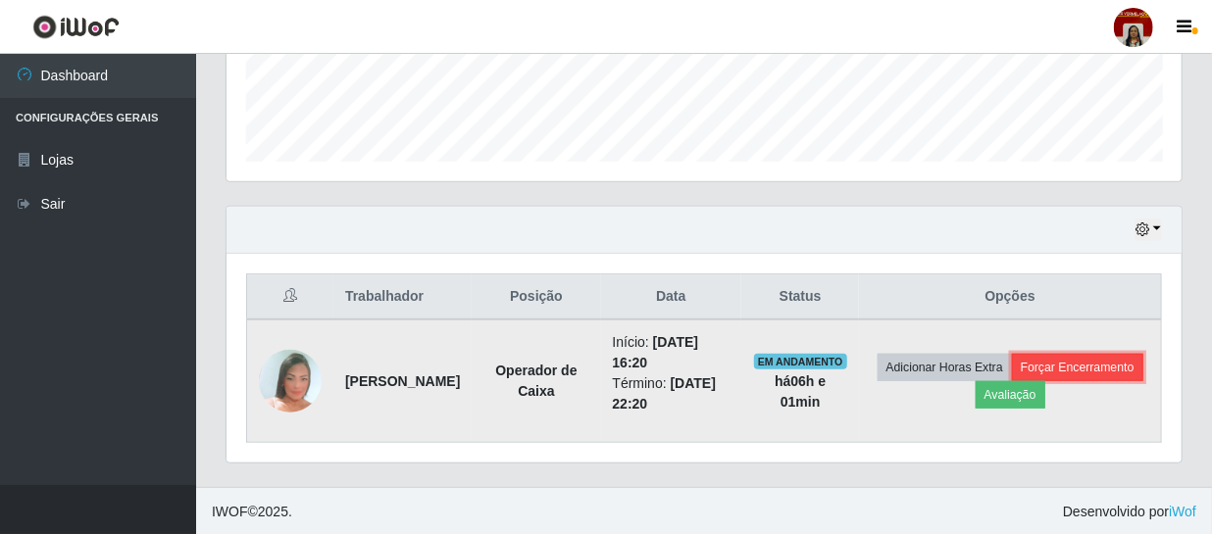
click at [1012, 381] on button "Forçar Encerramento" at bounding box center [1077, 367] width 131 height 27
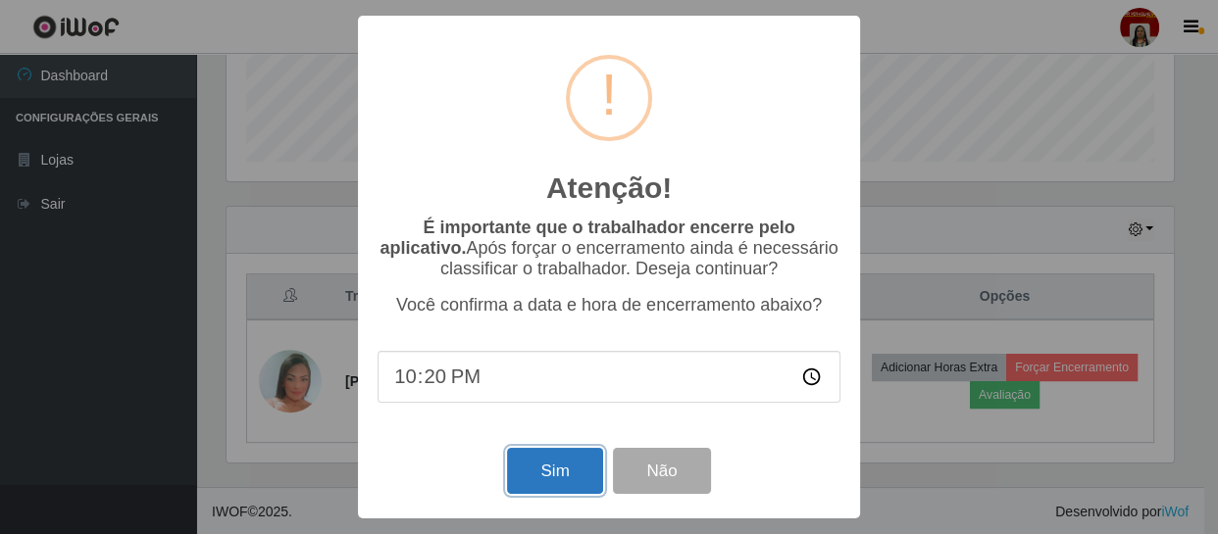
click at [591, 456] on button "Sim" at bounding box center [554, 471] width 95 height 46
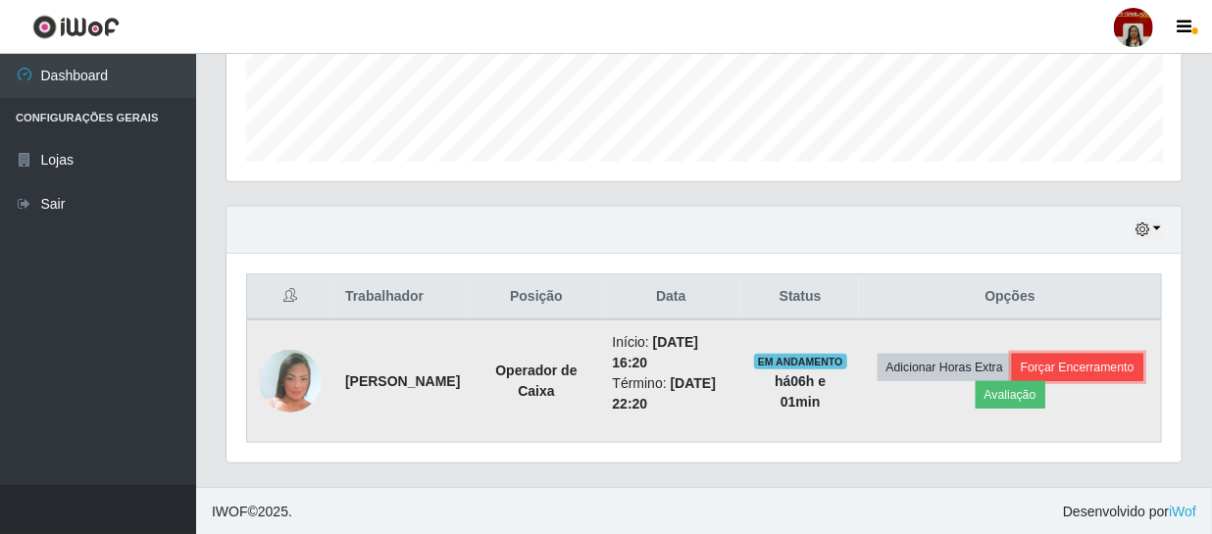
click at [1012, 381] on button "Forçar Encerramento" at bounding box center [1077, 367] width 131 height 27
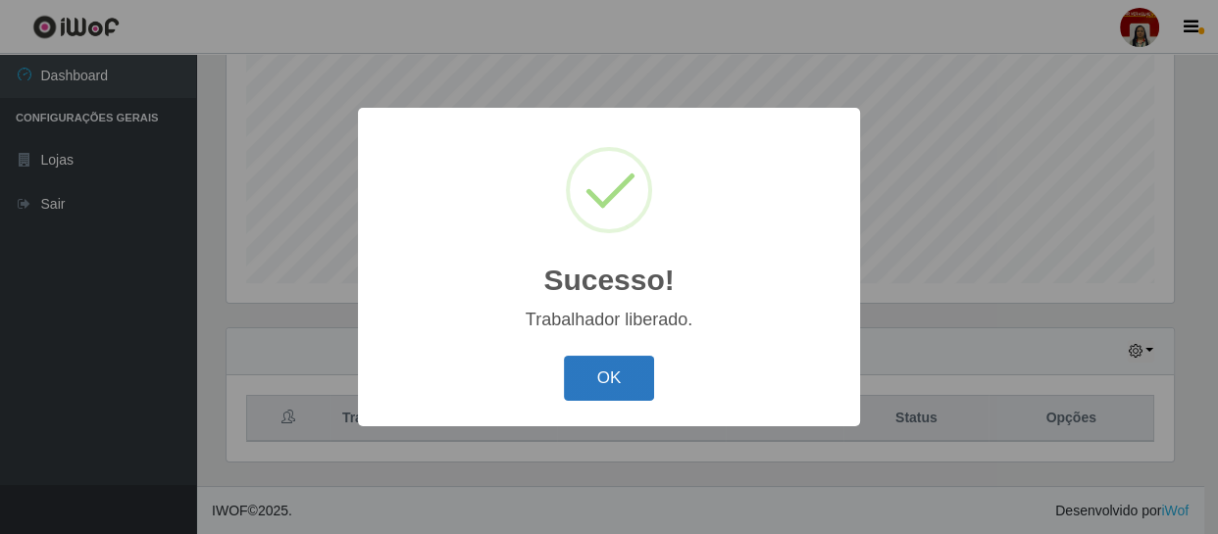
click at [583, 384] on button "OK" at bounding box center [609, 379] width 91 height 46
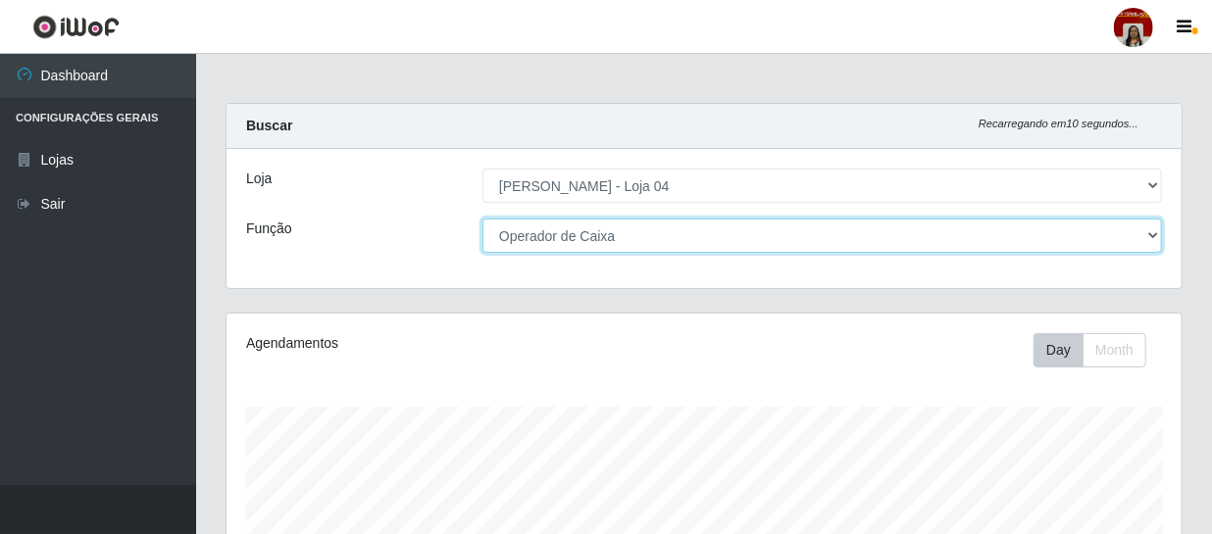
click at [1152, 240] on select "[Selecione...] ASG ASG + ASG ++ Auxiliar de Depósito Auxiliar de Depósito + Aux…" at bounding box center [822, 236] width 680 height 34
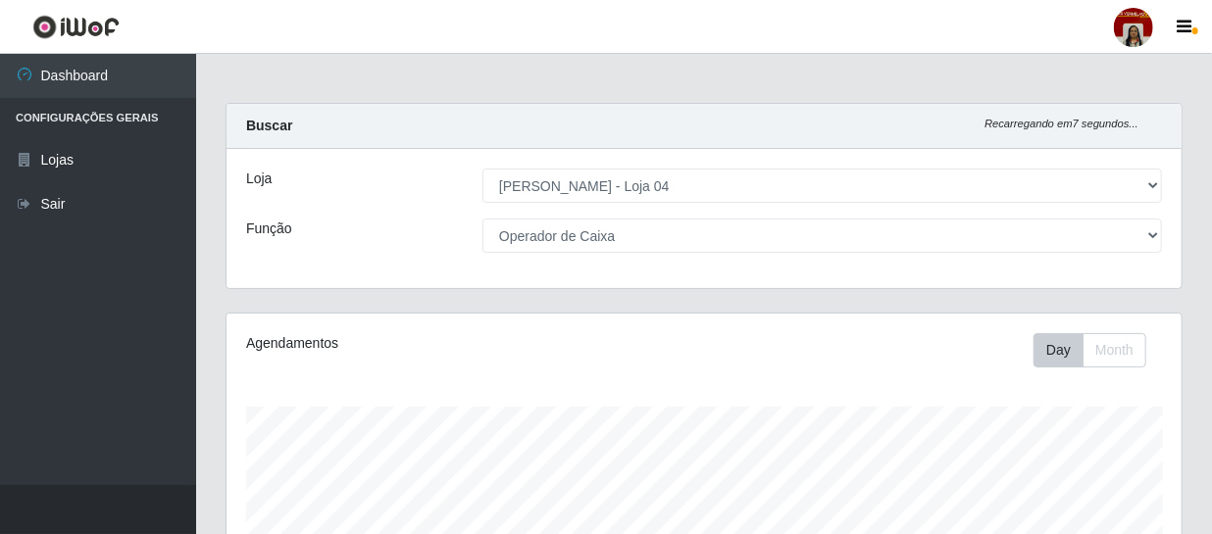
drag, startPoint x: 964, startPoint y: 363, endPoint x: 1204, endPoint y: 22, distance: 417.3
click at [1023, 314] on div "Agendamentos Day Month 06/07 Agendamentos 222" at bounding box center [704, 517] width 955 height 407
